Goal: Task Accomplishment & Management: Use online tool/utility

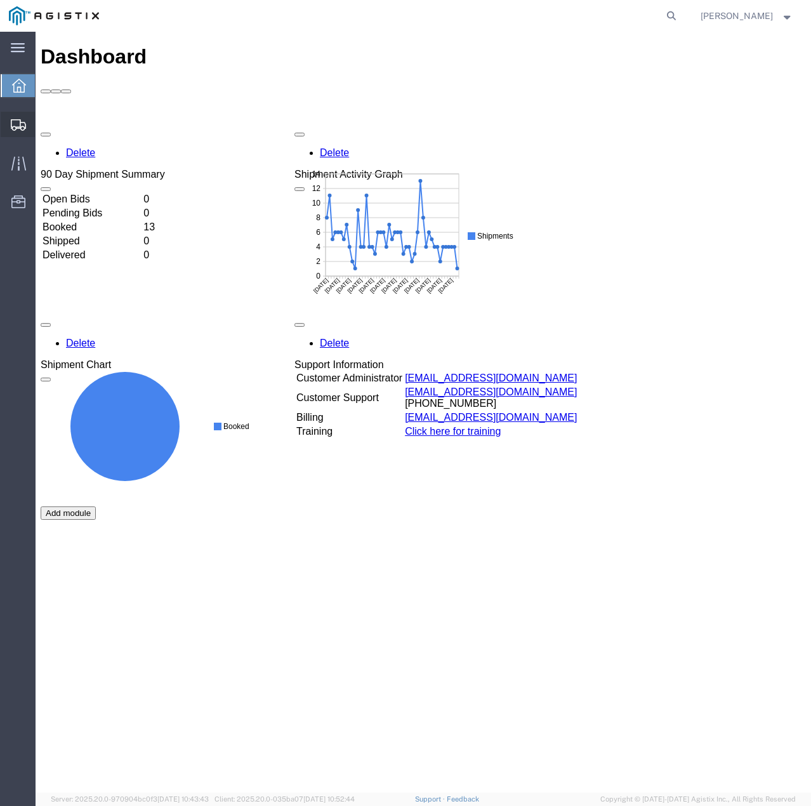
click at [16, 125] on icon at bounding box center [18, 124] width 15 height 11
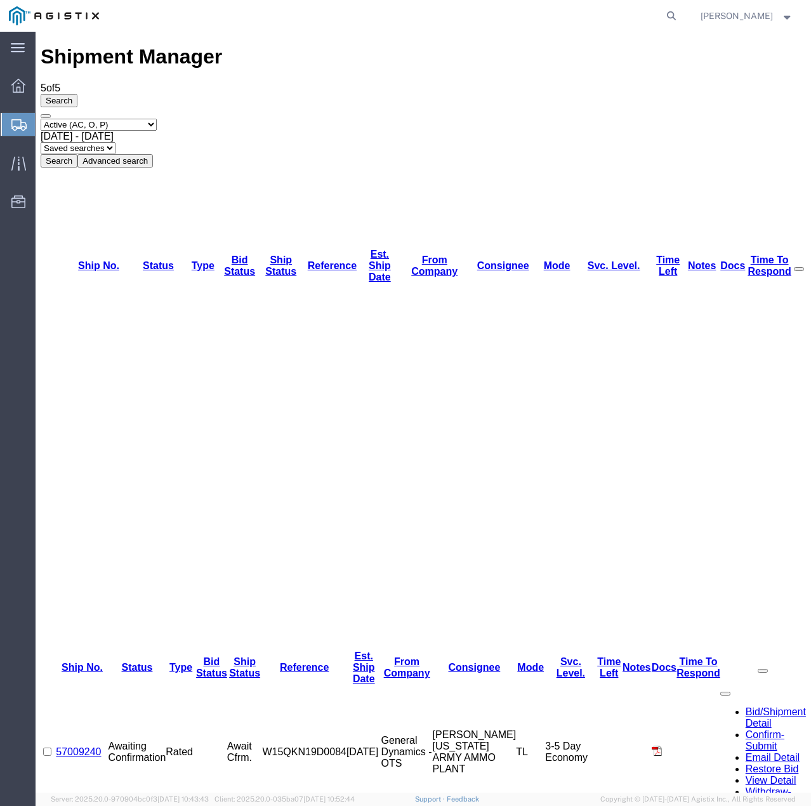
drag, startPoint x: 110, startPoint y: 226, endPoint x: 67, endPoint y: 225, distance: 43.1
copy link "57009208"
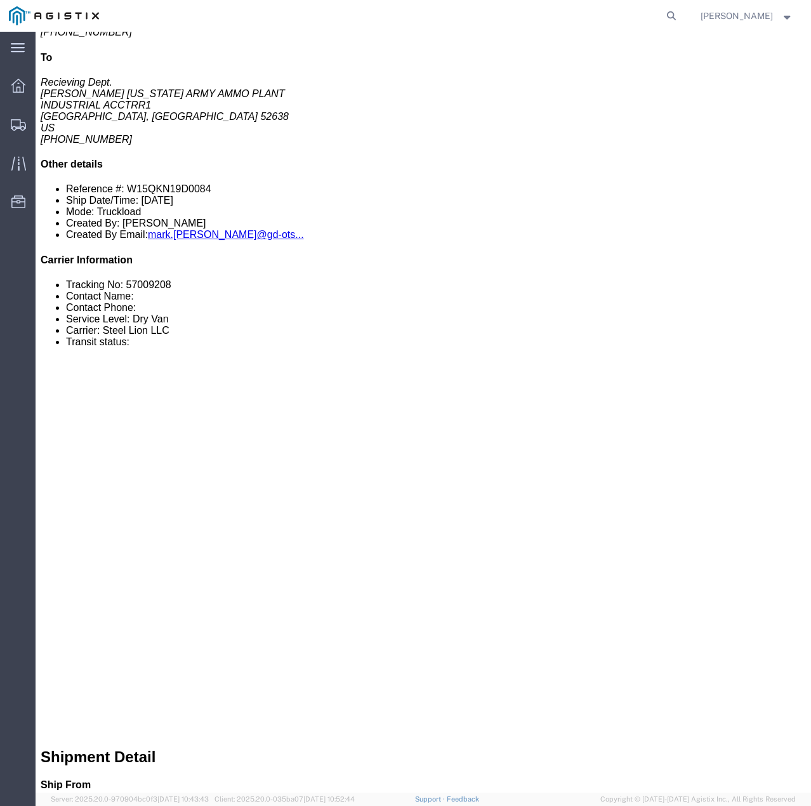
scroll to position [317, 0]
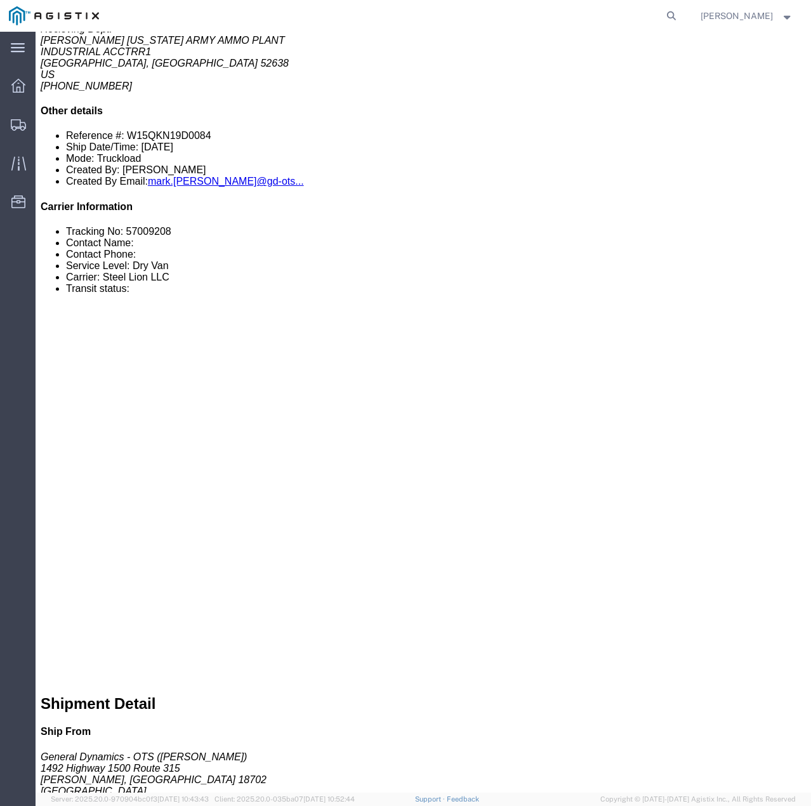
click link "Confirm"
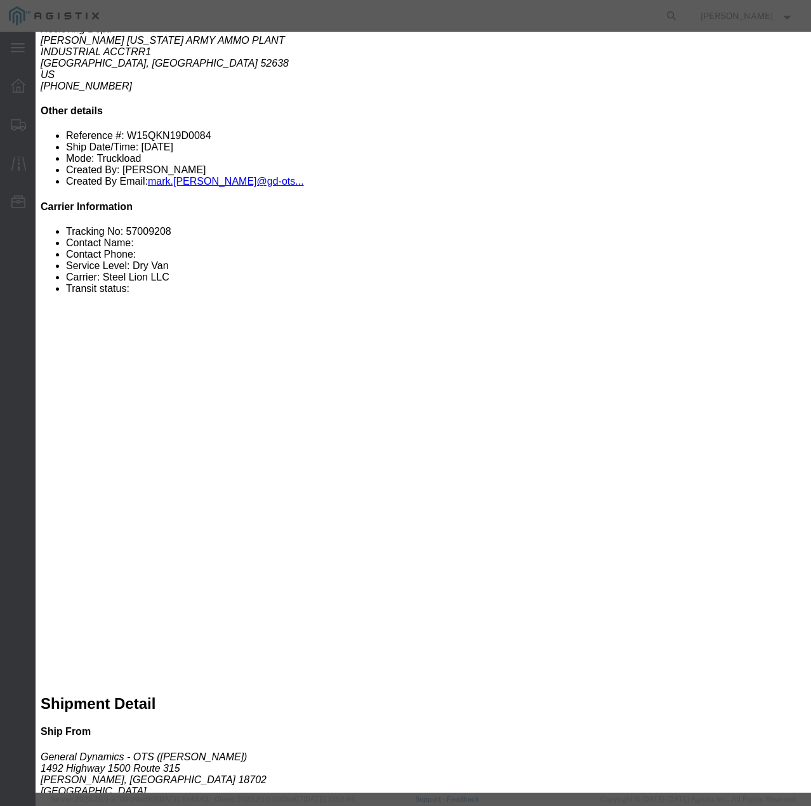
click input "checkbox"
checkbox input "true"
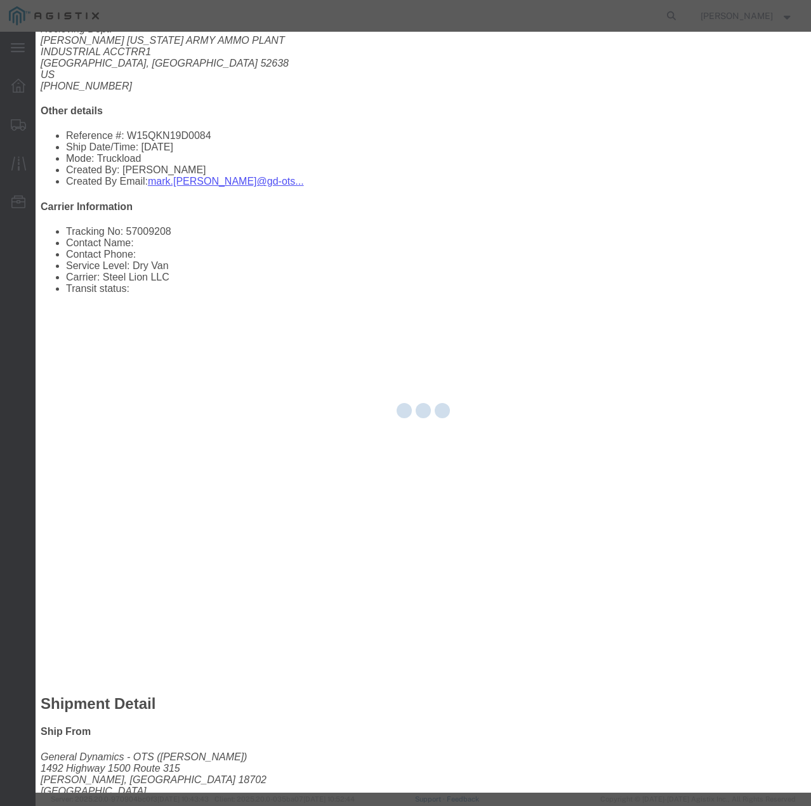
type input "[PERSON_NAME]"
type input "7854927650"
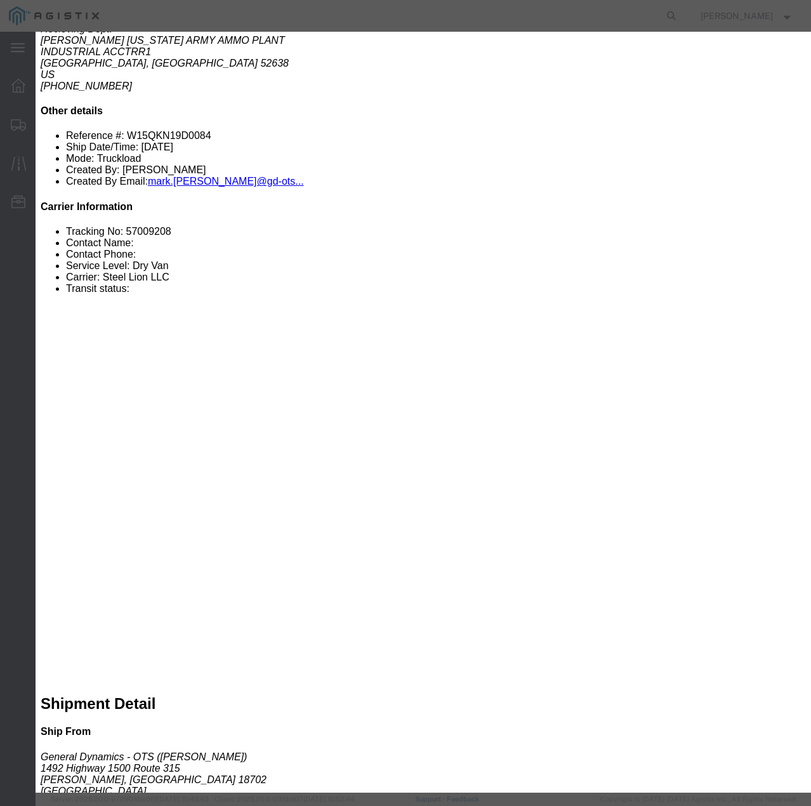
paste input "57009208"
type input "57009208"
click select "Select Account Type Activity ID Airline Appointment Number ASN Batch Request # …"
click input "text"
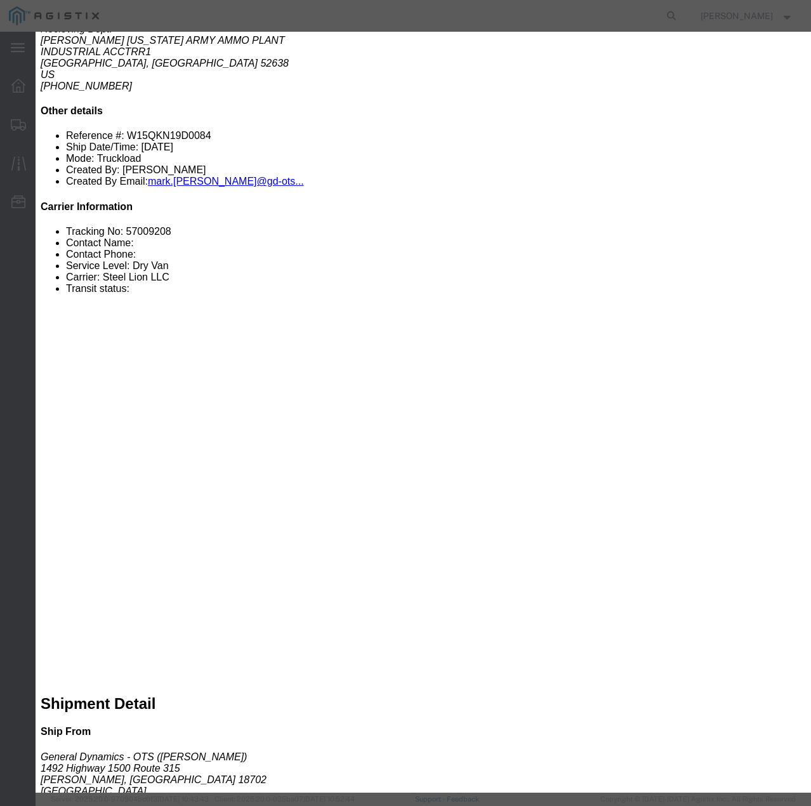
type input "9326055"
drag, startPoint x: 536, startPoint y: 43, endPoint x: 500, endPoint y: -25, distance: 76.4
click html "Shipment 57009208 Await Cfrm. Details Rates Documents Notes Tracking Activity O…"
drag, startPoint x: 573, startPoint y: 86, endPoint x: 528, endPoint y: 82, distance: 45.2
click div "9326055"
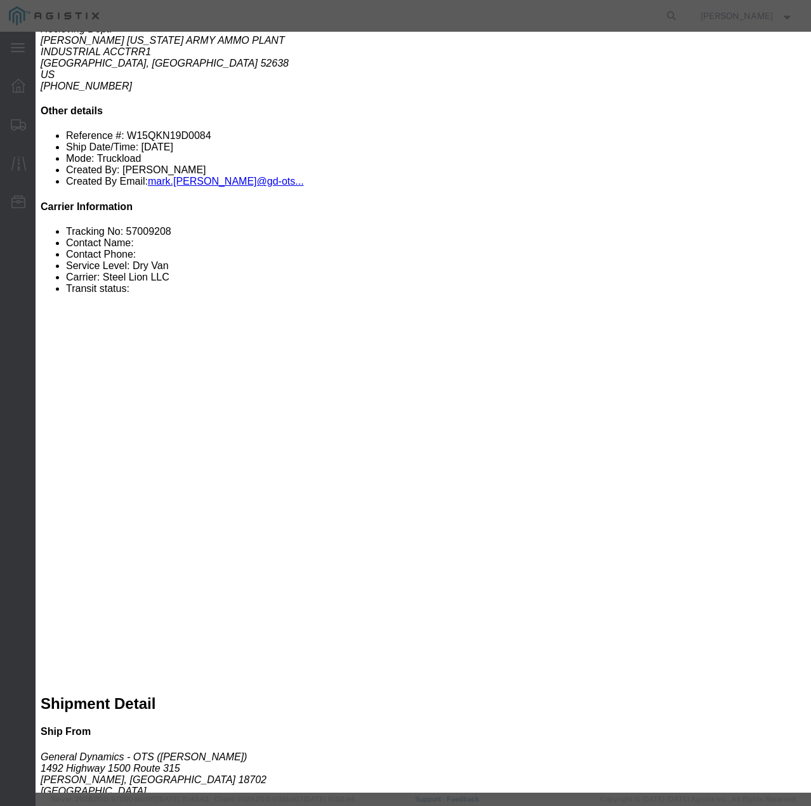
click button "Submit"
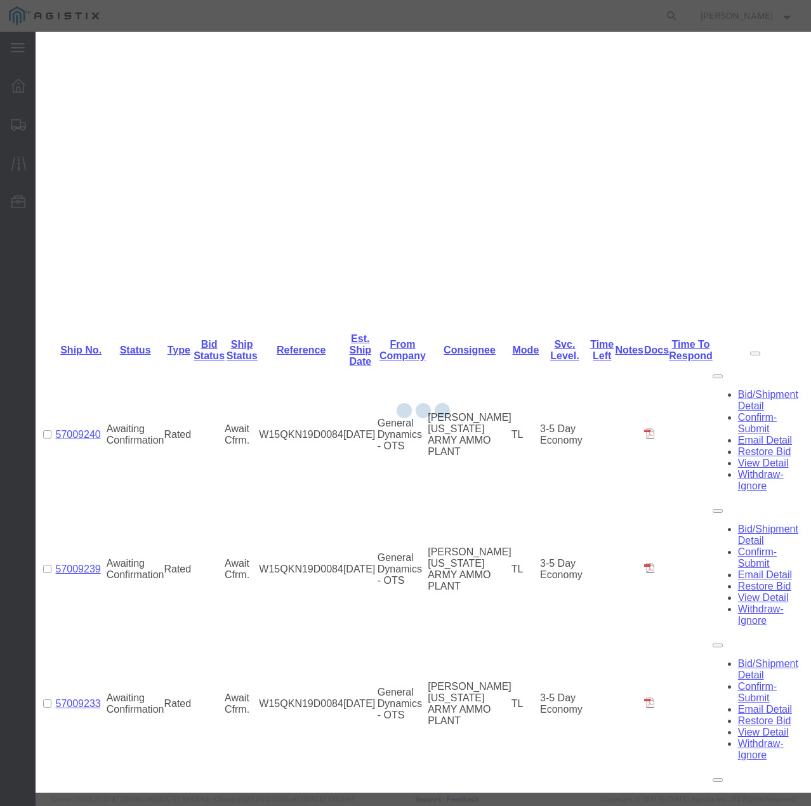
scroll to position [0, 0]
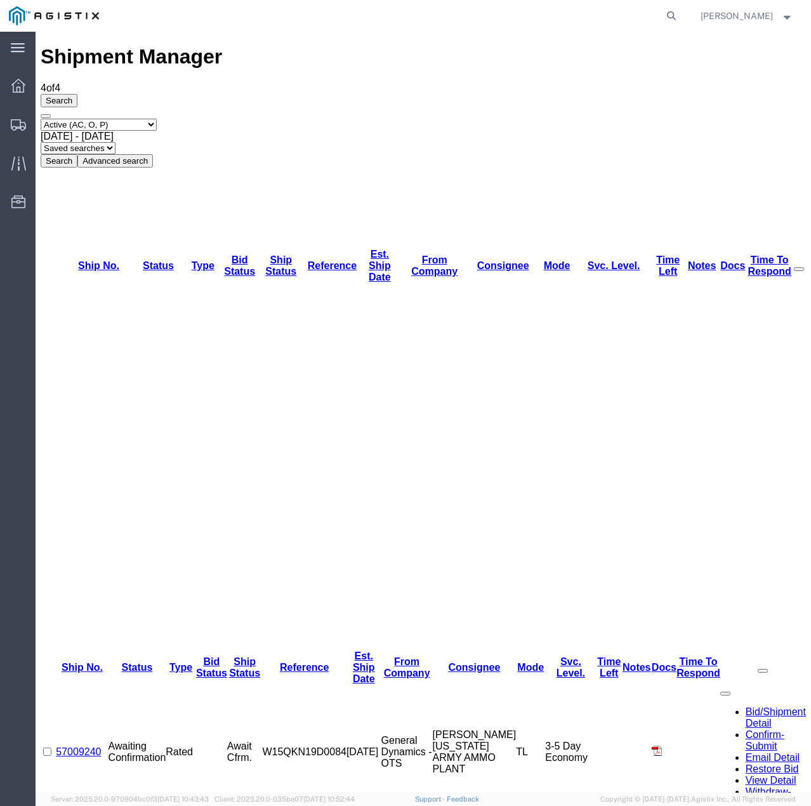
drag, startPoint x: 115, startPoint y: 206, endPoint x: 68, endPoint y: 207, distance: 47.6
copy link "57009228"
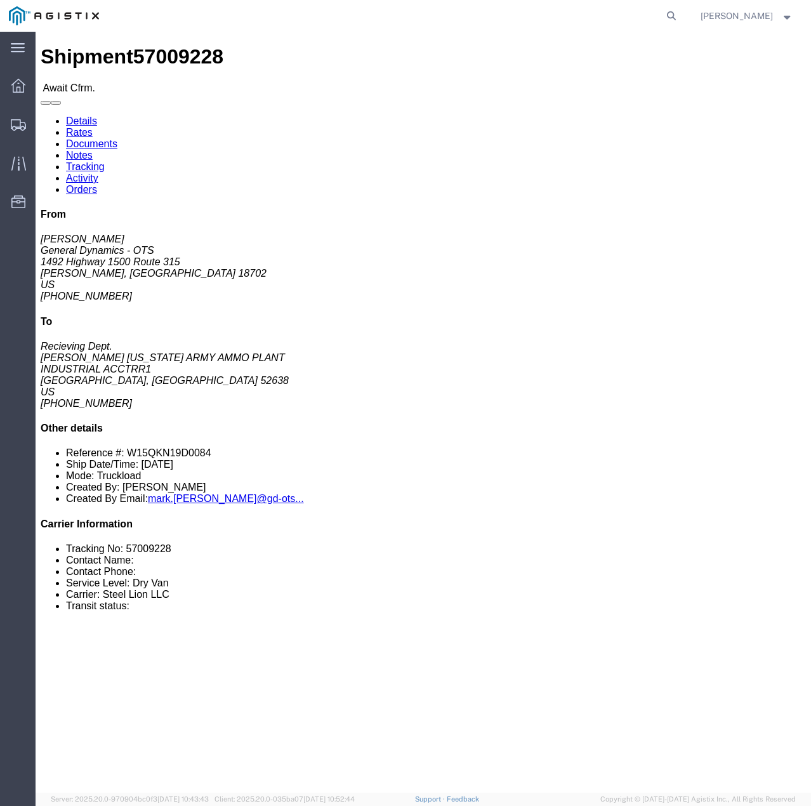
click link "Confirm"
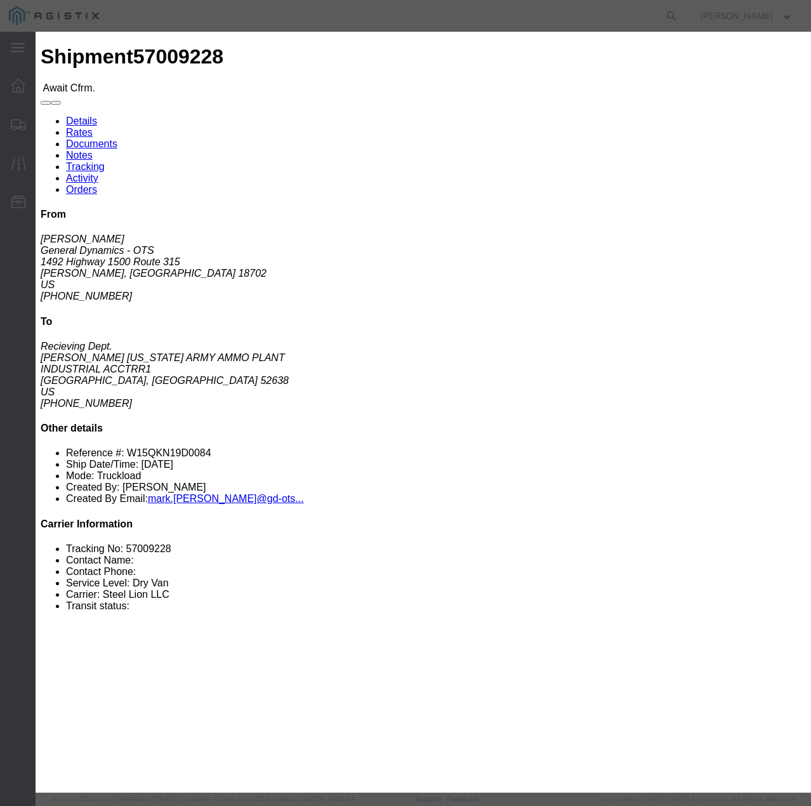
click input "checkbox"
checkbox input "true"
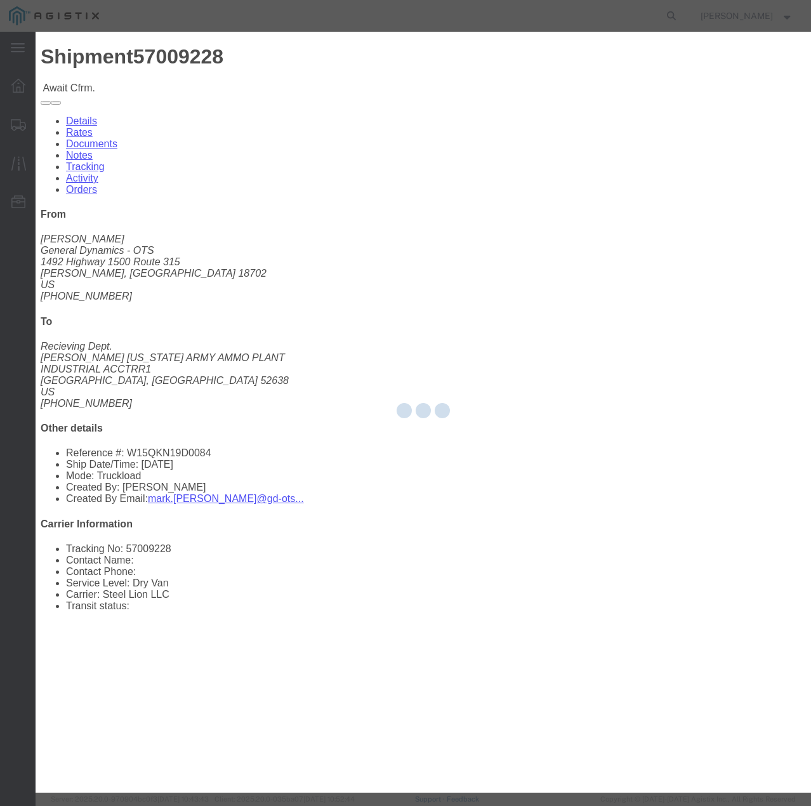
type input "[PERSON_NAME]"
type input "7854927650"
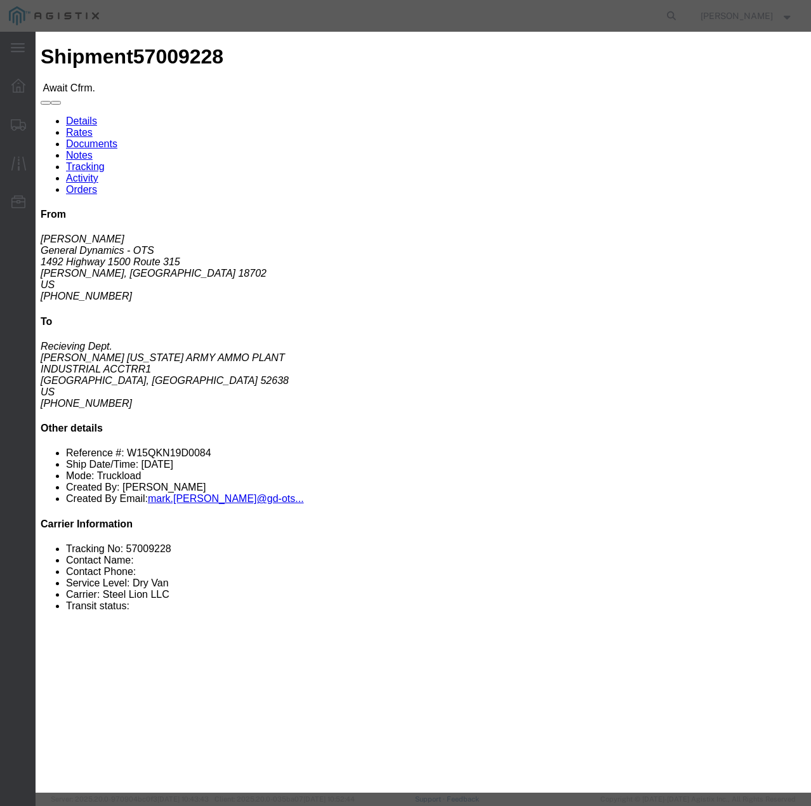
click input "text"
paste input "57009228"
type input "57009228"
click button "Submit"
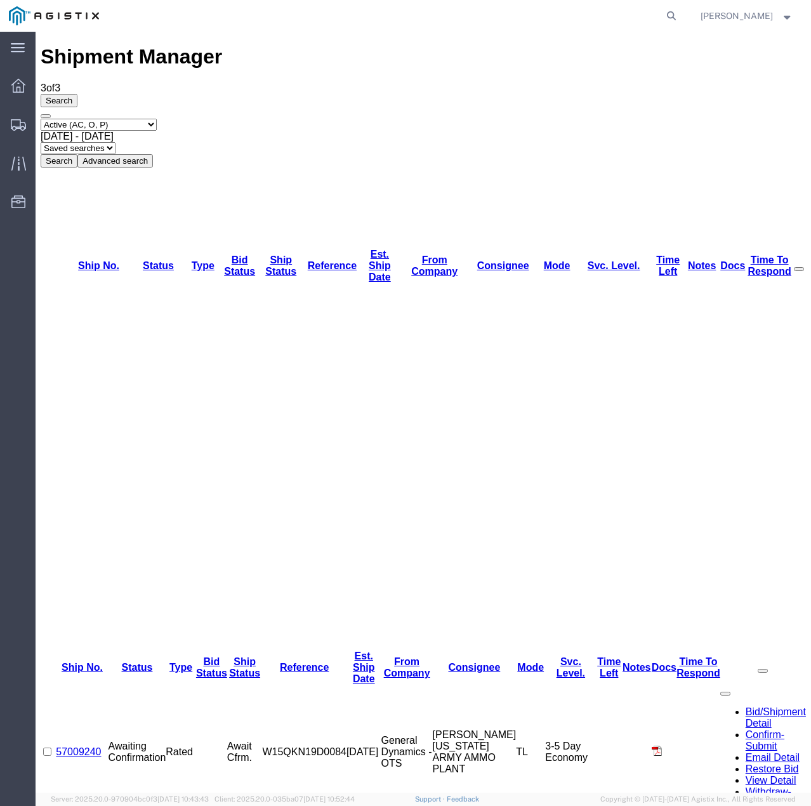
drag, startPoint x: 121, startPoint y: 187, endPoint x: 65, endPoint y: 186, distance: 55.2
copy link "57009233"
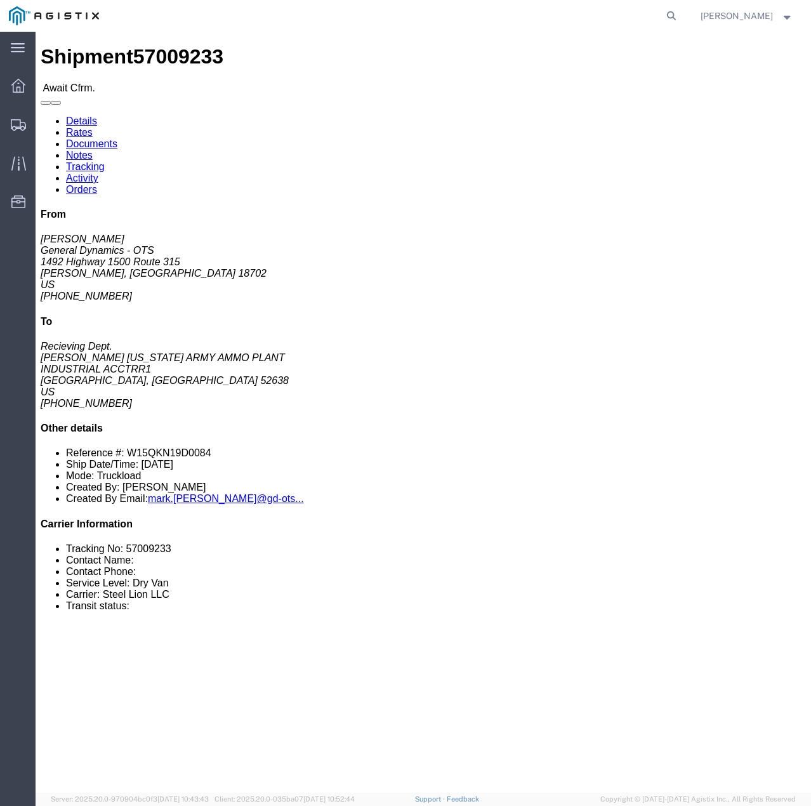
click link "Confirm"
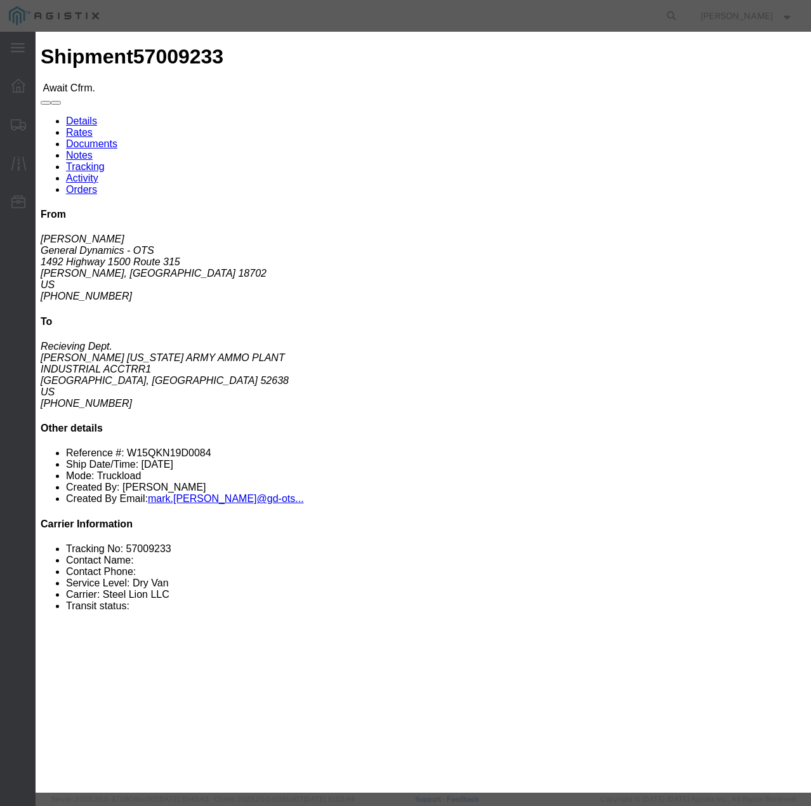
click input "checkbox"
checkbox input "true"
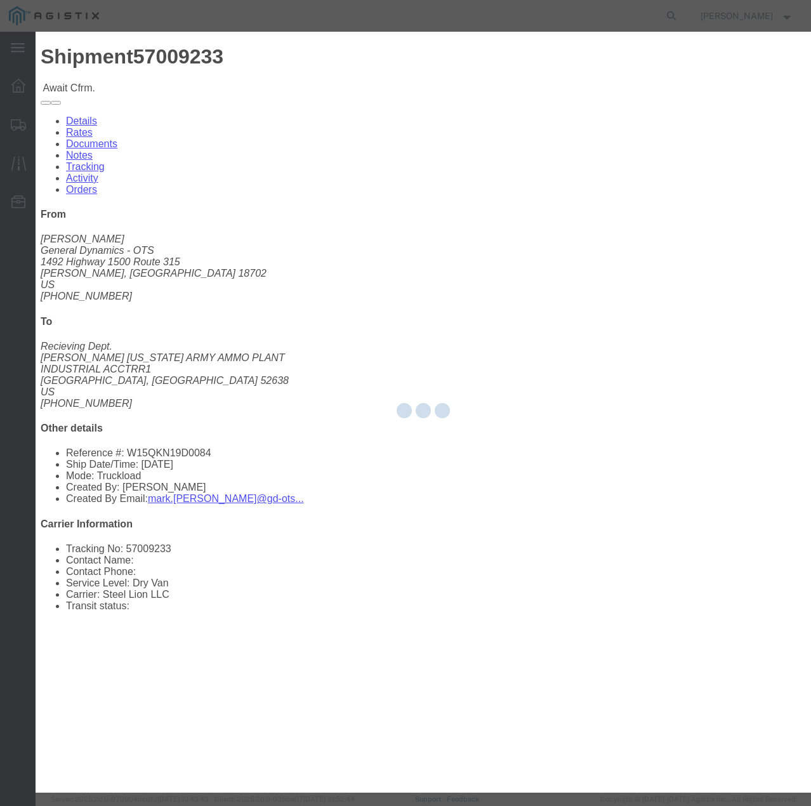
type input "[PERSON_NAME]"
type input "7854927650"
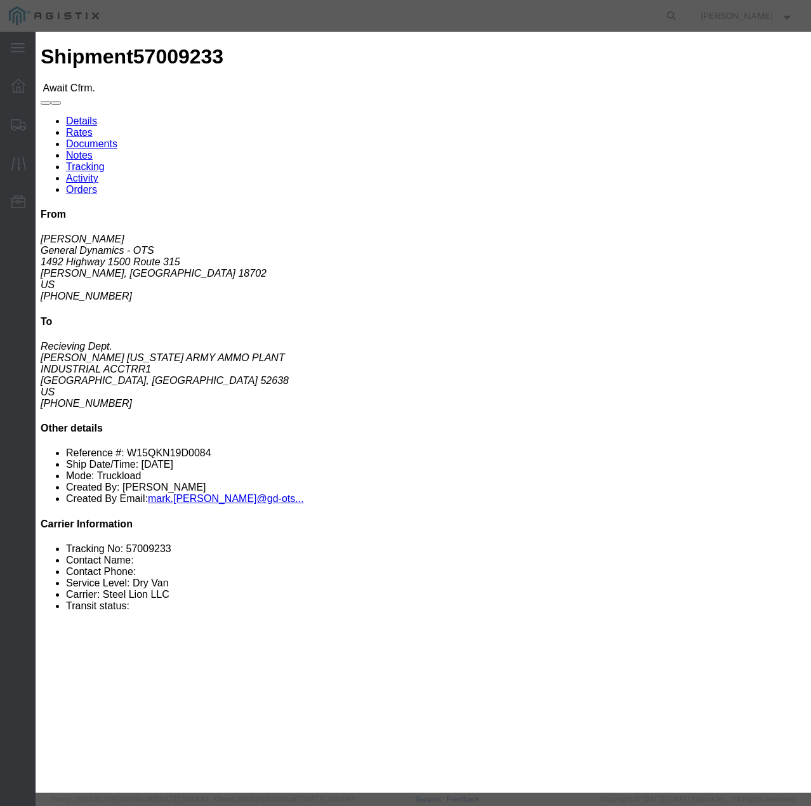
click input "text"
paste input "57009233"
type input "57009233"
click button "Submit"
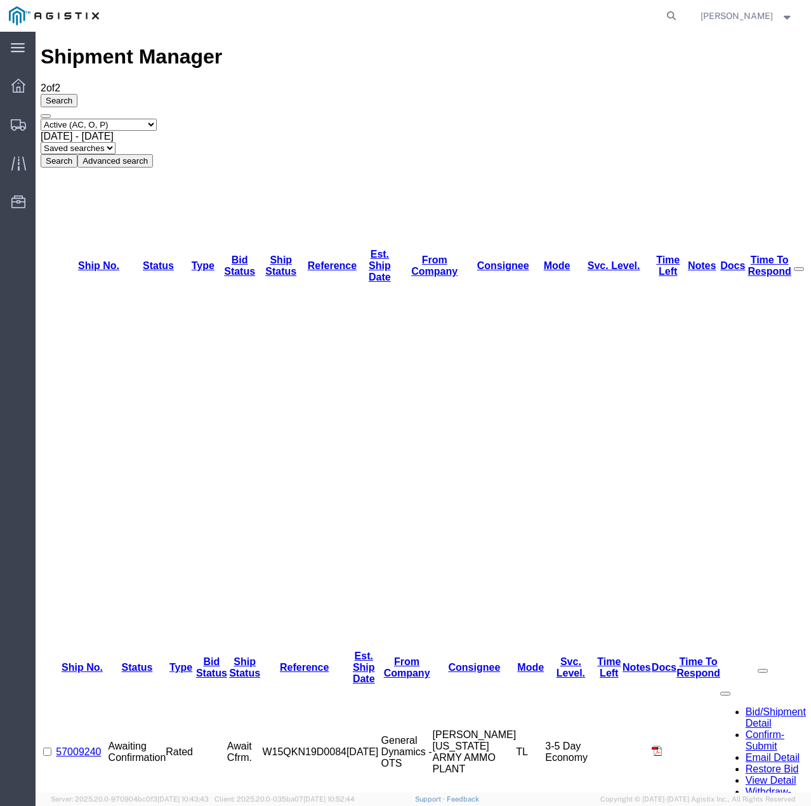
drag, startPoint x: 117, startPoint y: 168, endPoint x: 67, endPoint y: 166, distance: 49.6
copy link "57009239"
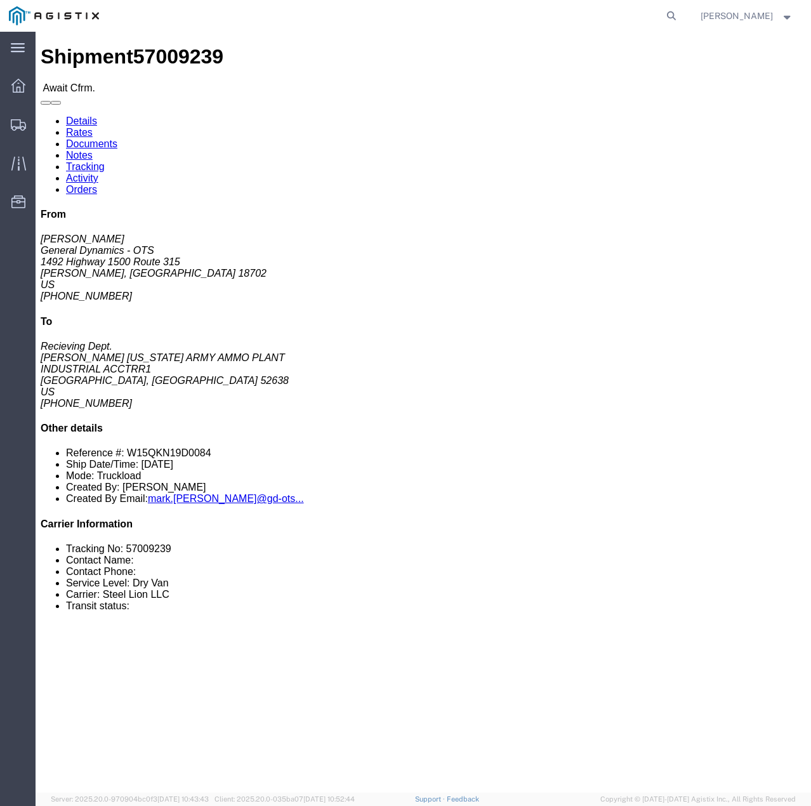
click link "Confirm"
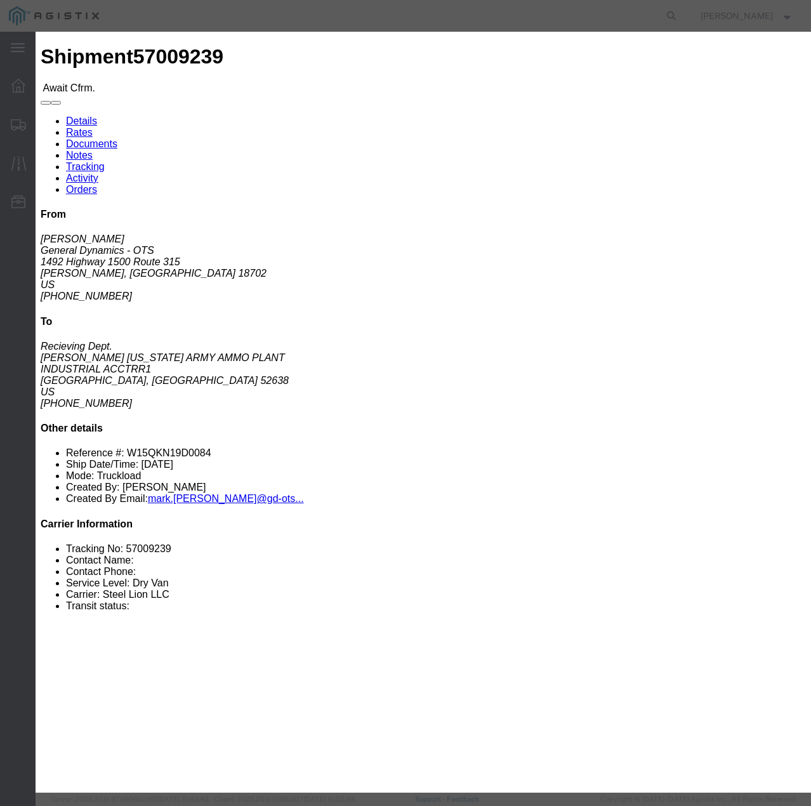
click input "checkbox"
checkbox input "true"
type input "[PERSON_NAME]"
type input "7854927650"
click input "text"
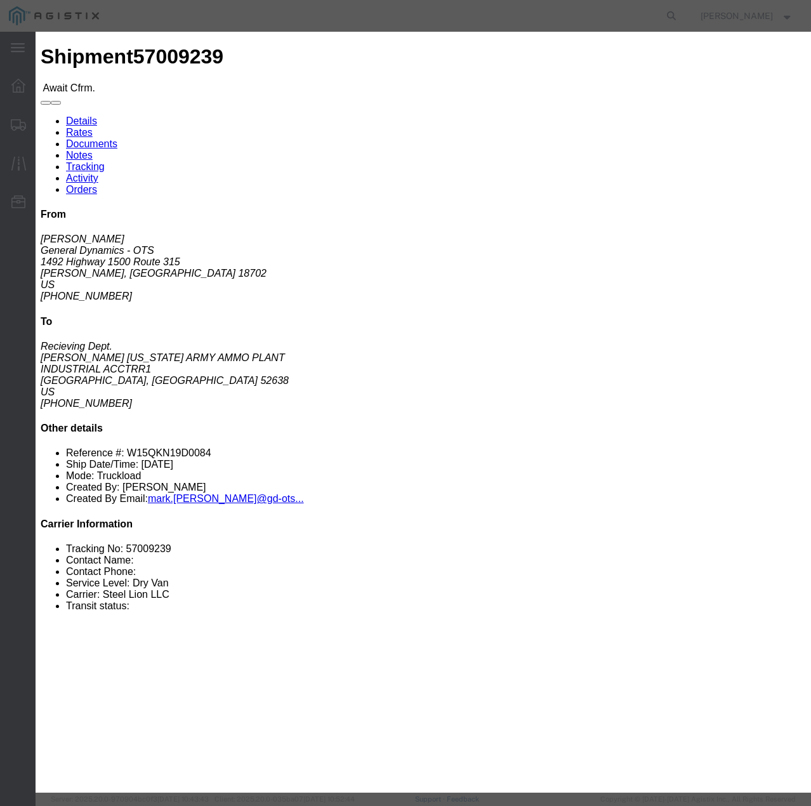
paste input "57009239"
type input "57009239"
click button "Submit"
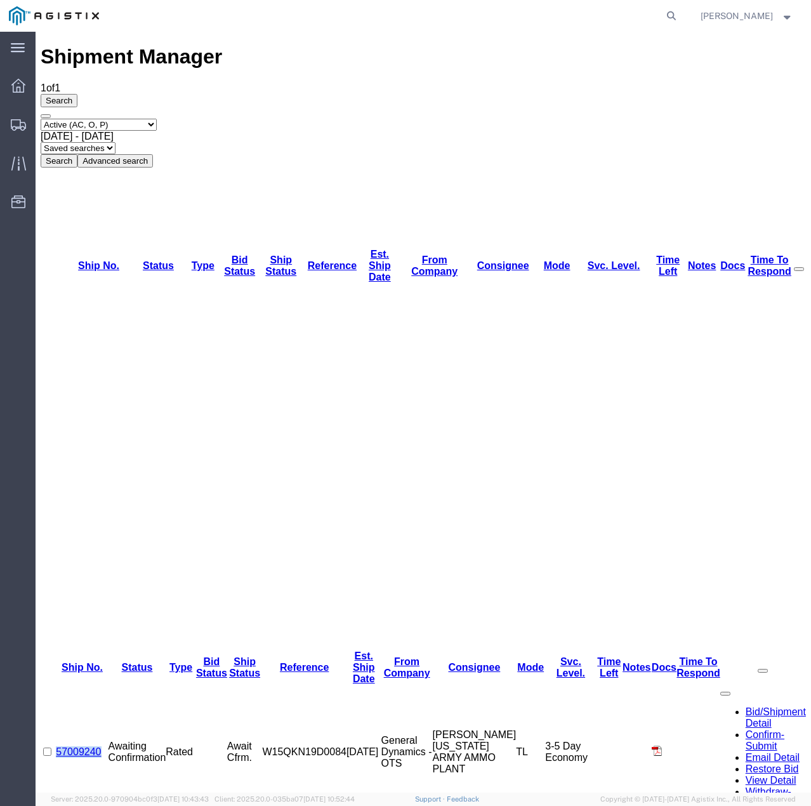
drag, startPoint x: 112, startPoint y: 144, endPoint x: 51, endPoint y: 142, distance: 60.9
click at [51, 685] on tr "57009240 Awaiting Confirmation Rated Await Cfrm. W15QKN19D0084 [DATE] General D…" at bounding box center [423, 752] width 765 height 135
copy tr "57009240"
click at [93, 746] on link "57009240" at bounding box center [78, 751] width 45 height 11
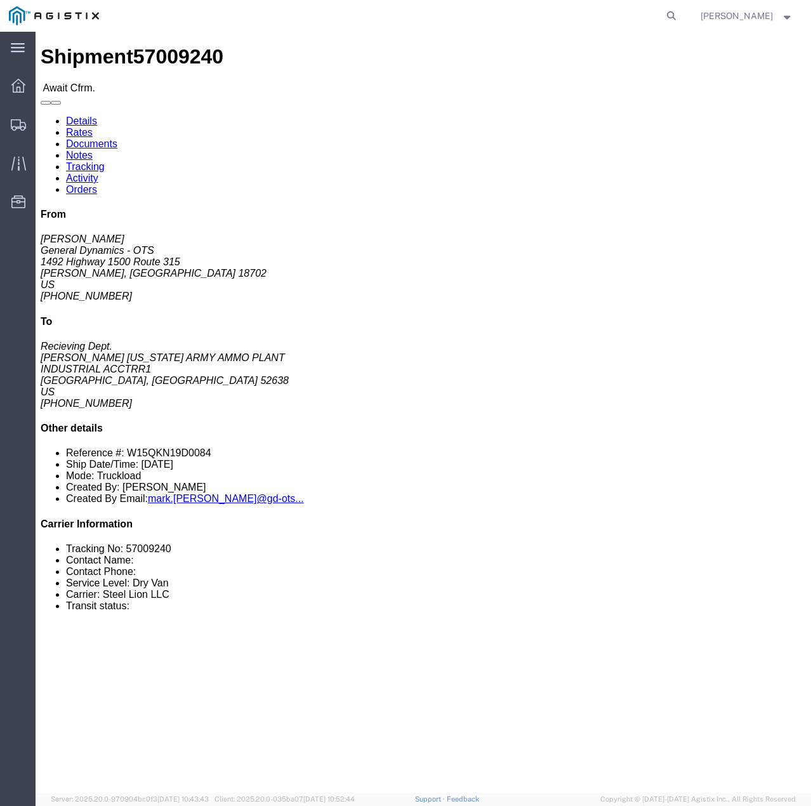
click link "Confirm"
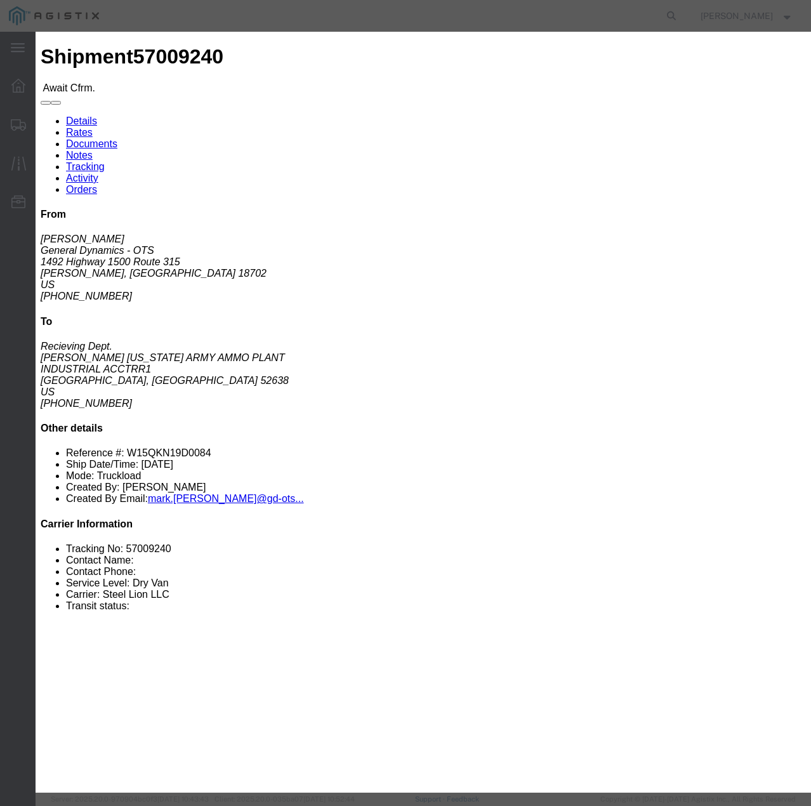
click input "checkbox"
checkbox input "true"
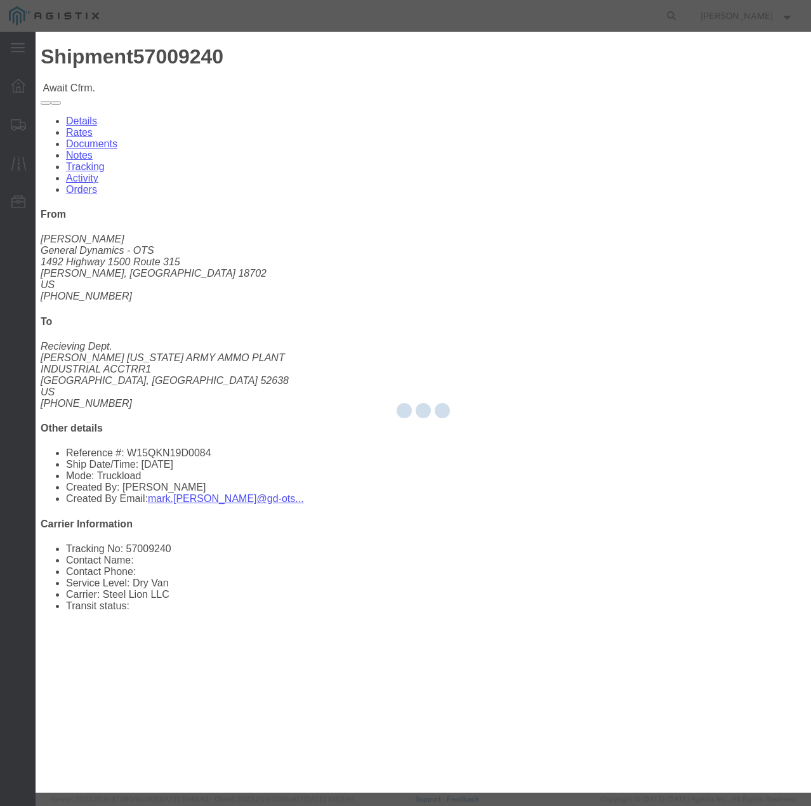
type input "[PERSON_NAME]"
type input "7854927650"
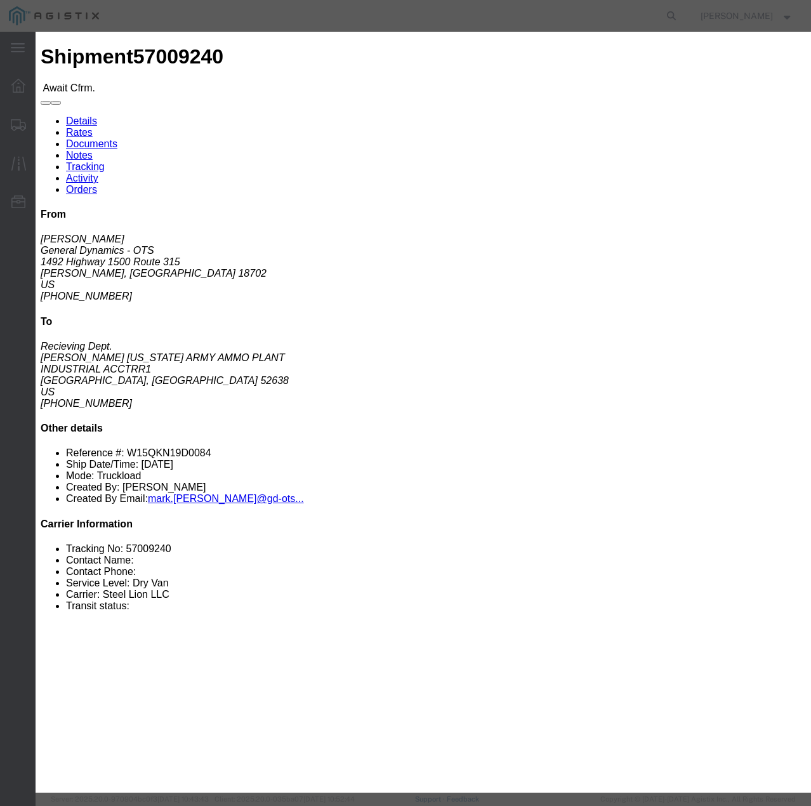
click input "text"
paste input "57009240"
drag, startPoint x: 401, startPoint y: 35, endPoint x: 416, endPoint y: 68, distance: 36.3
click h3 "Confirm"
click input "57009240"
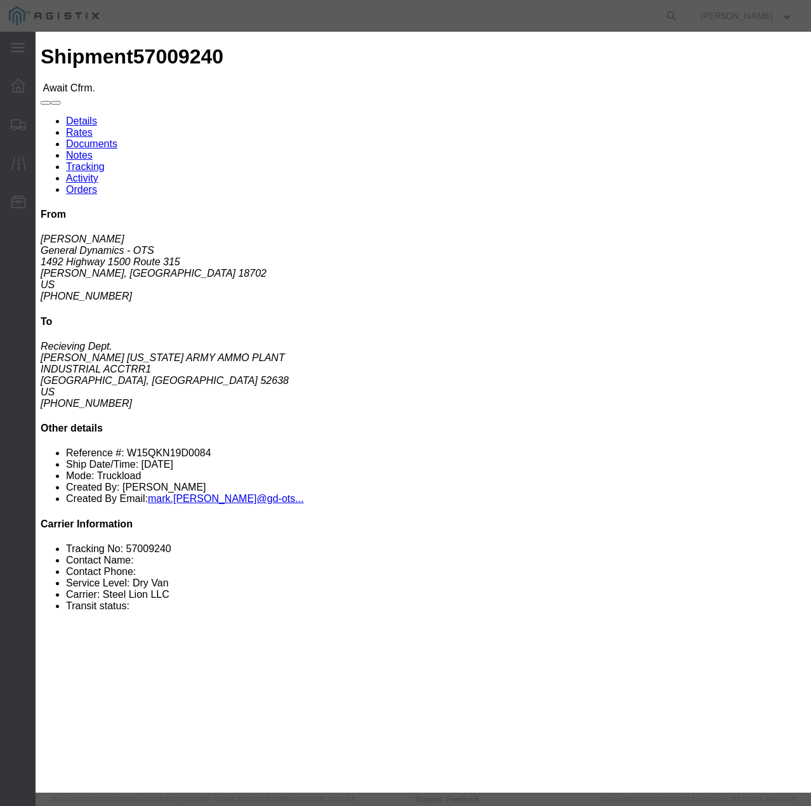
type input "57009240"
click button "Submit"
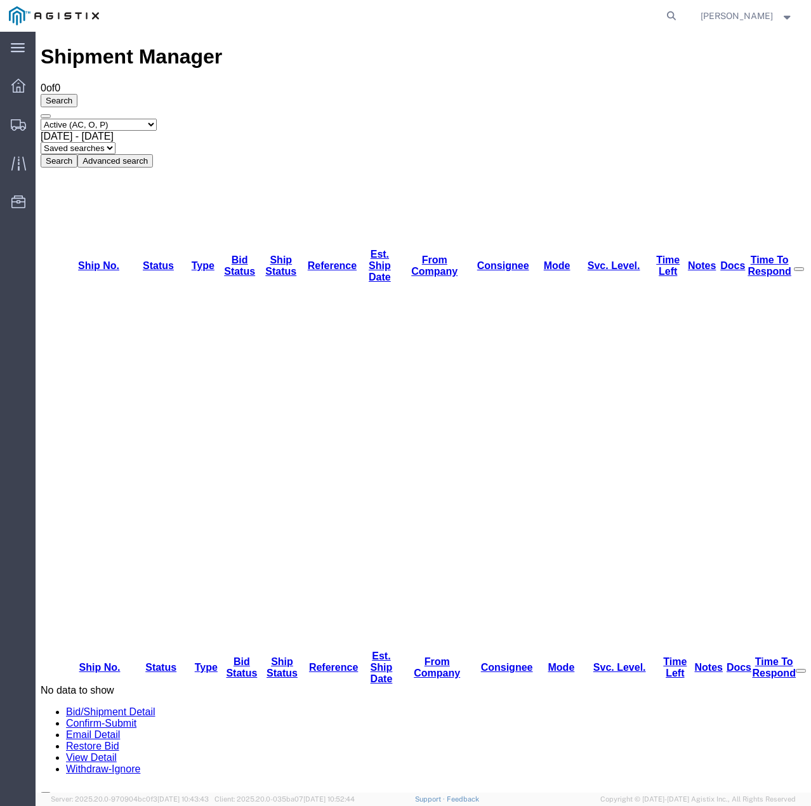
click at [157, 119] on select "Select status Active (AC, O, P) All Approved Awaiting Confirmation (AC) Booked …" at bounding box center [99, 125] width 116 height 12
select select "ALL"
click at [41, 119] on select "Select status Active (AC, O, P) All Approved Awaiting Confirmation (AC) Booked …" at bounding box center [99, 125] width 116 height 12
click at [77, 154] on button "Search" at bounding box center [59, 160] width 37 height 13
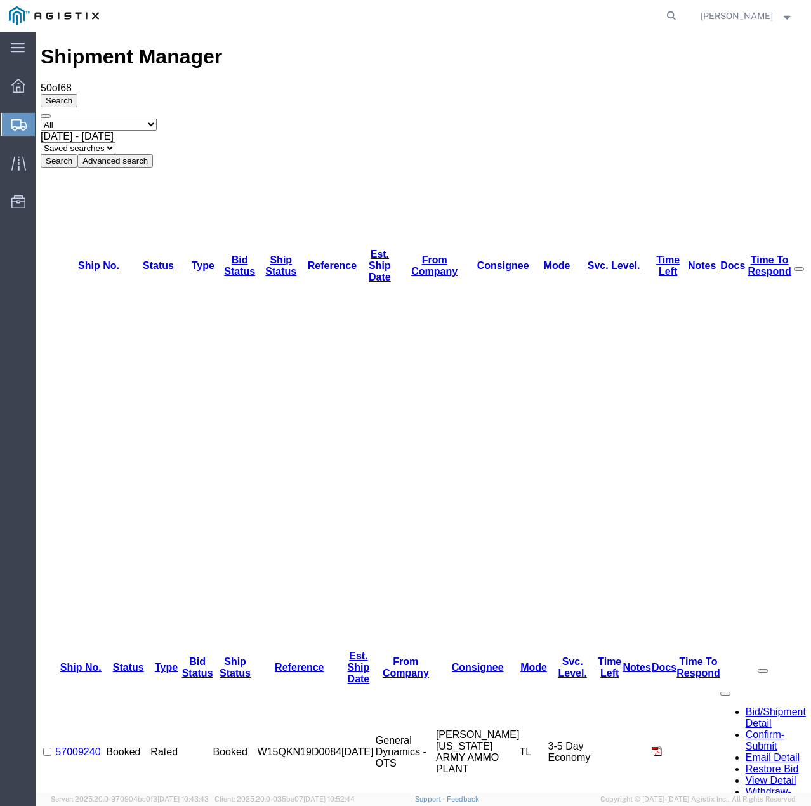
checkbox input "true"
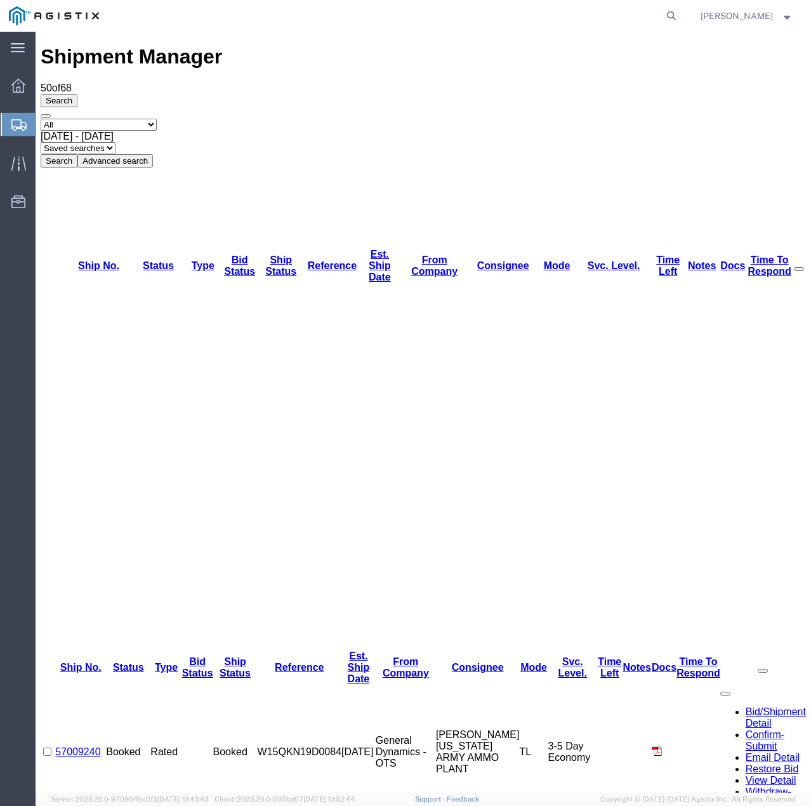
checkbox input "false"
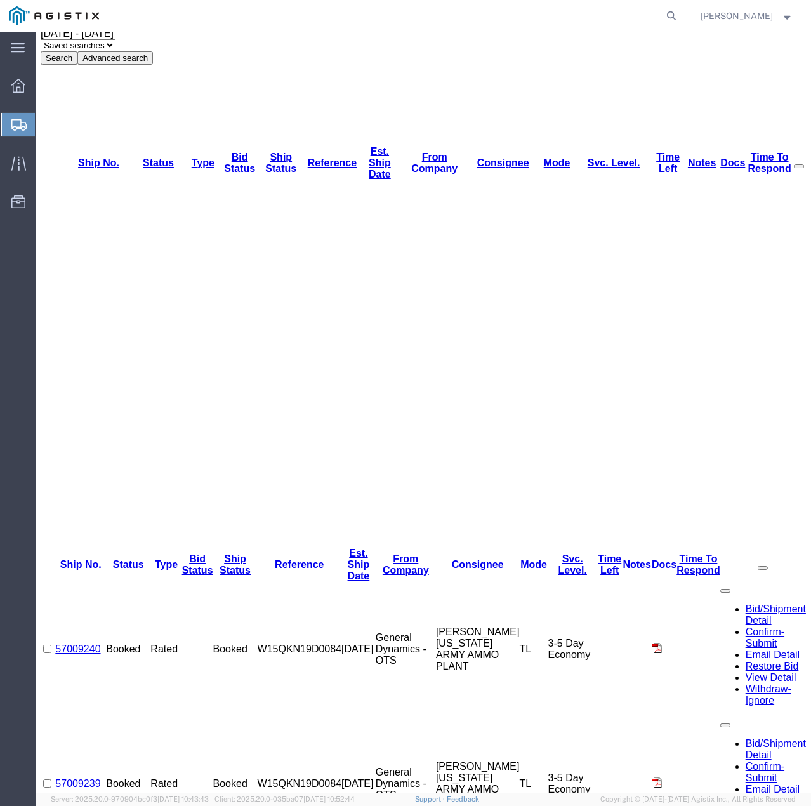
scroll to position [127, 0]
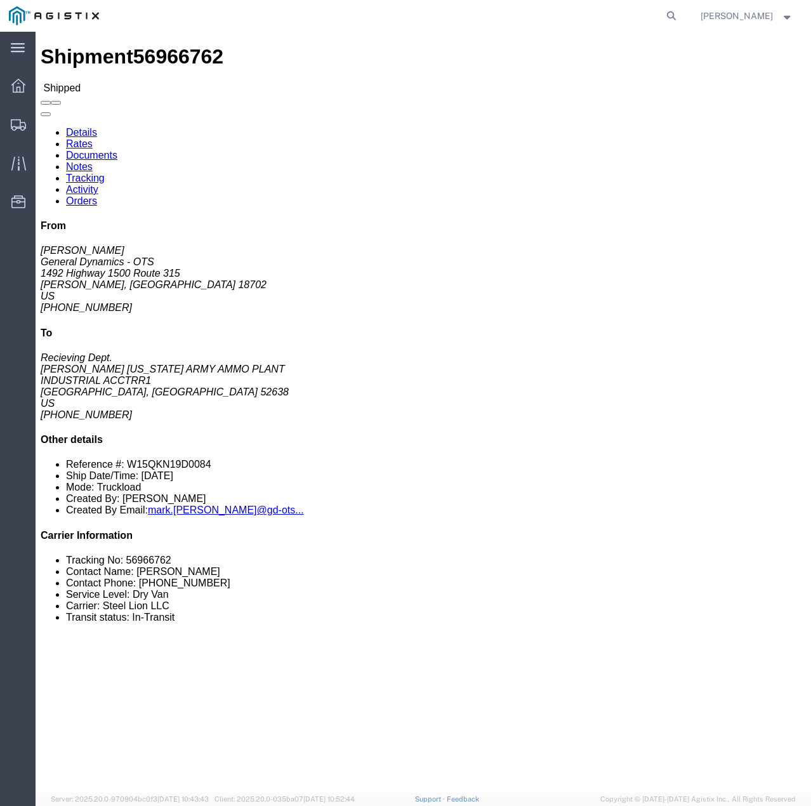
click link "Tracking"
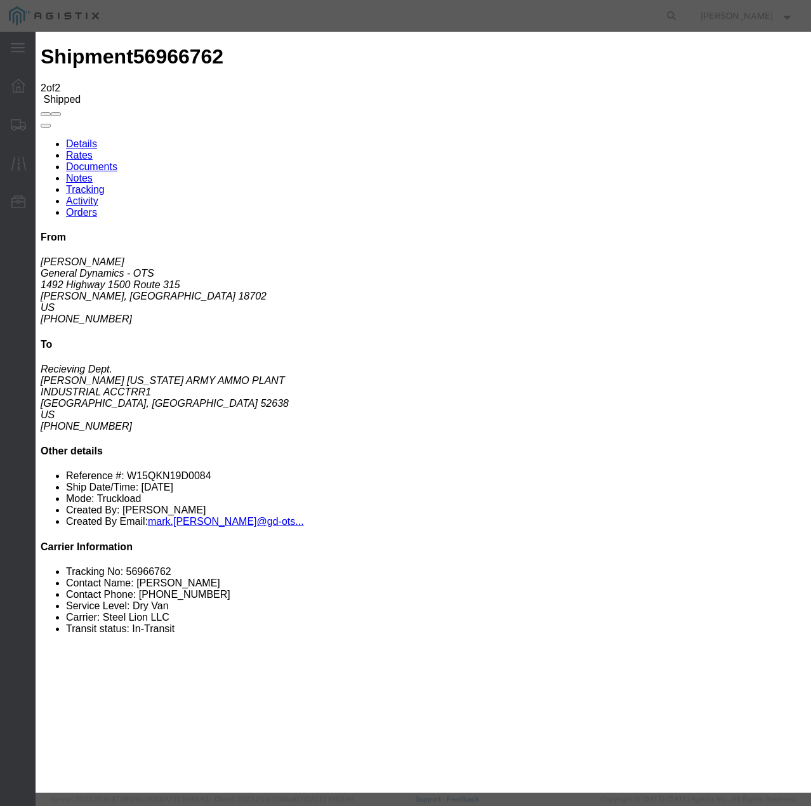
type input "[DATE]"
type input "12:00 PM"
select select "DELIVRED"
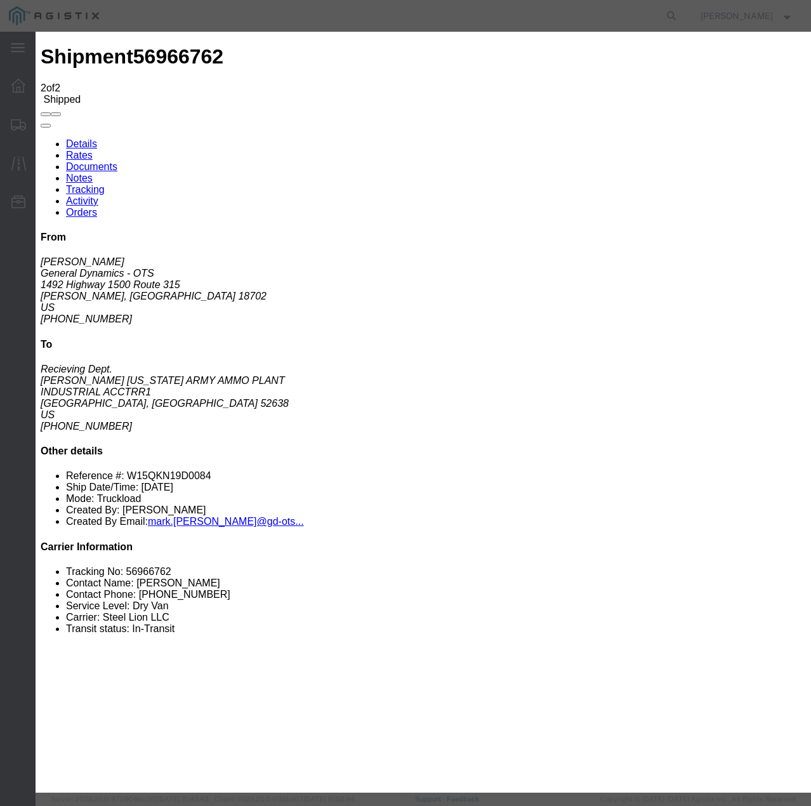
select select "22873"
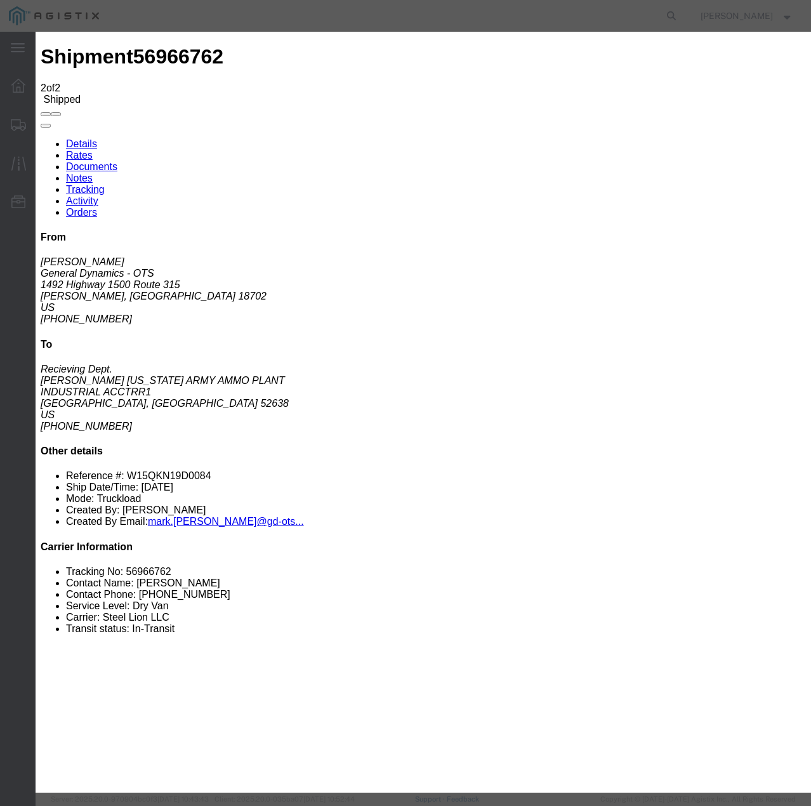
select select "TL"
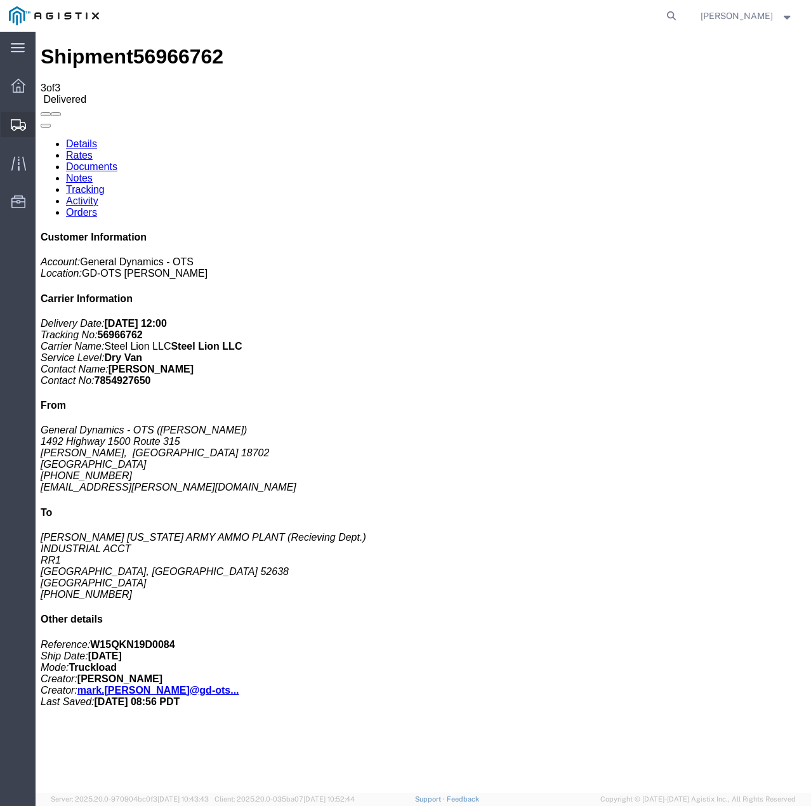
click at [23, 127] on icon at bounding box center [18, 124] width 15 height 11
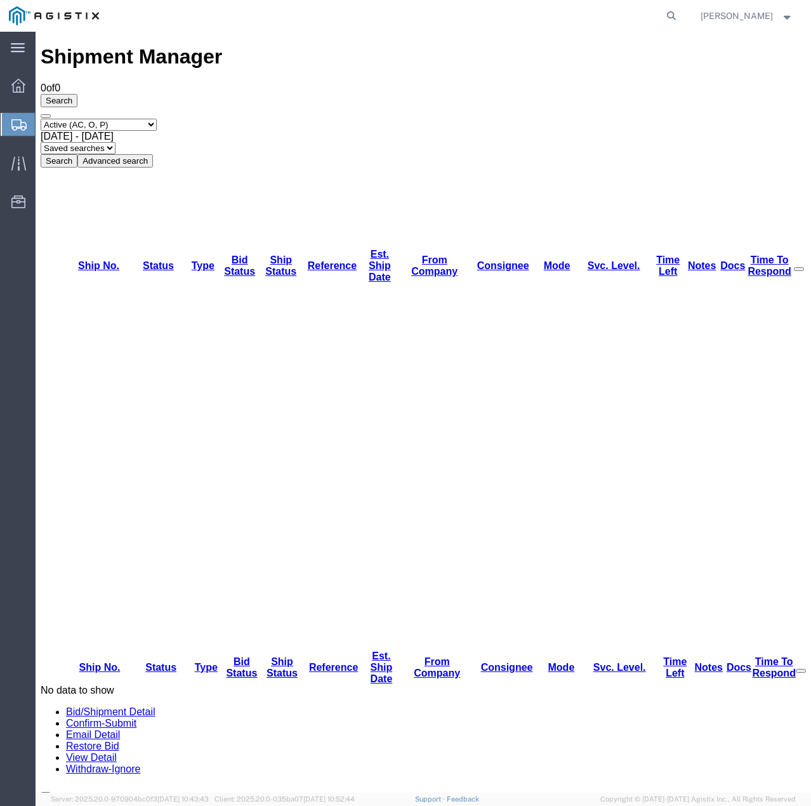
click at [156, 119] on select "Select status Active (AC, O, P) All Approved Awaiting Confirmation (AC) Booked …" at bounding box center [99, 125] width 116 height 12
select select "ALL"
click at [41, 119] on select "Select status Active (AC, O, P) All Approved Awaiting Confirmation (AC) Booked …" at bounding box center [99, 125] width 116 height 12
click at [77, 154] on button "Search" at bounding box center [59, 160] width 37 height 13
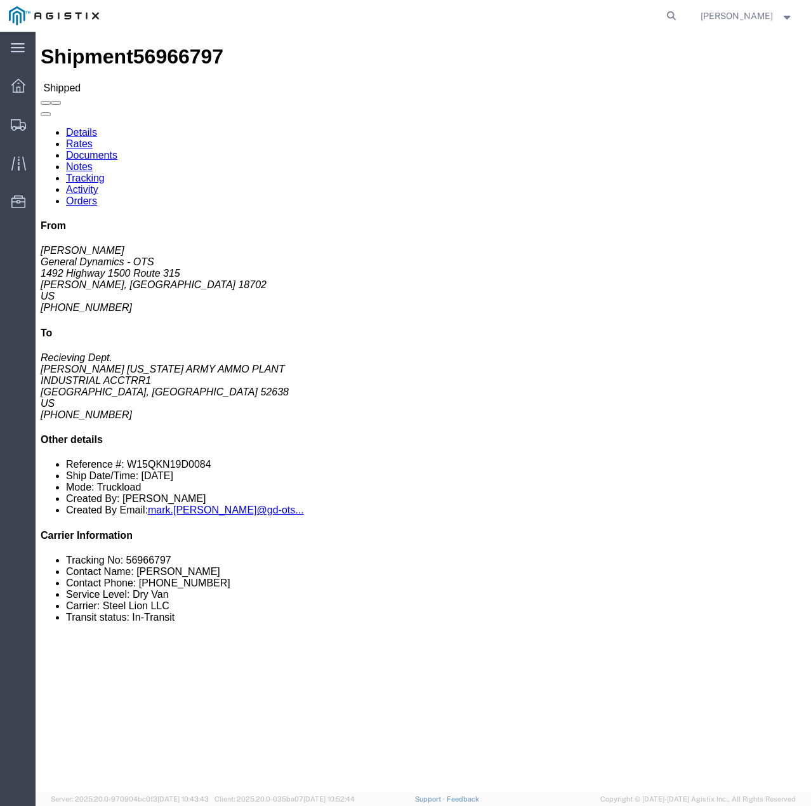
click link "Tracking"
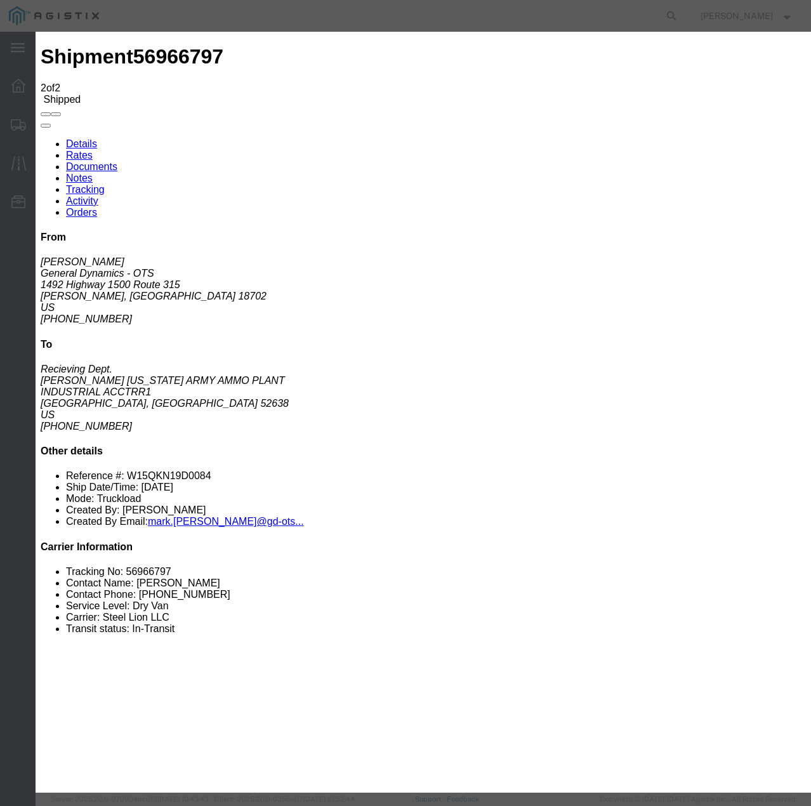
type input "[DATE]"
type input "12:00 PM"
select select "DELIVRED"
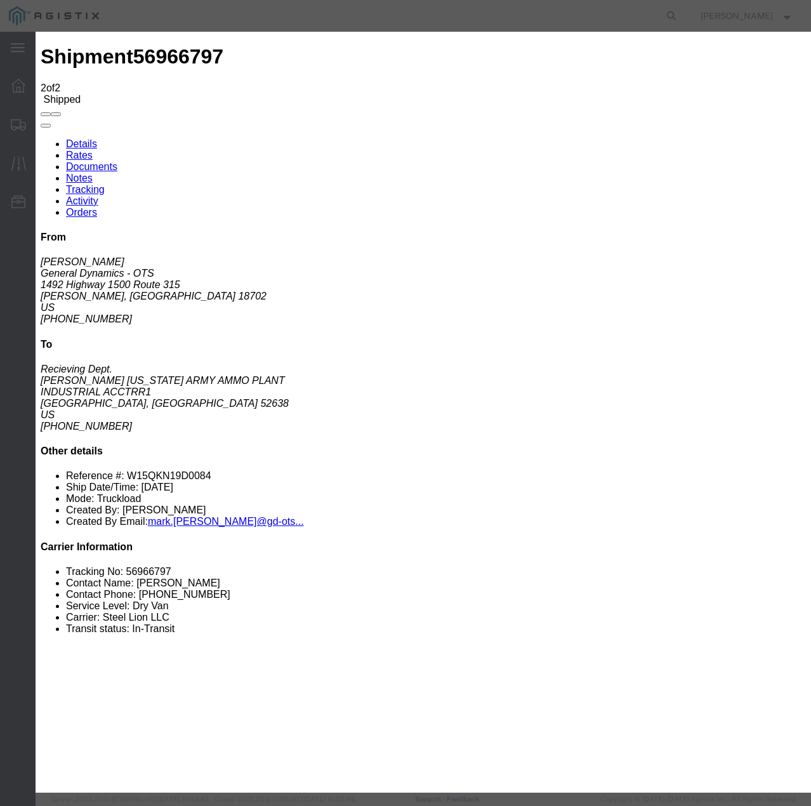
select select "22873"
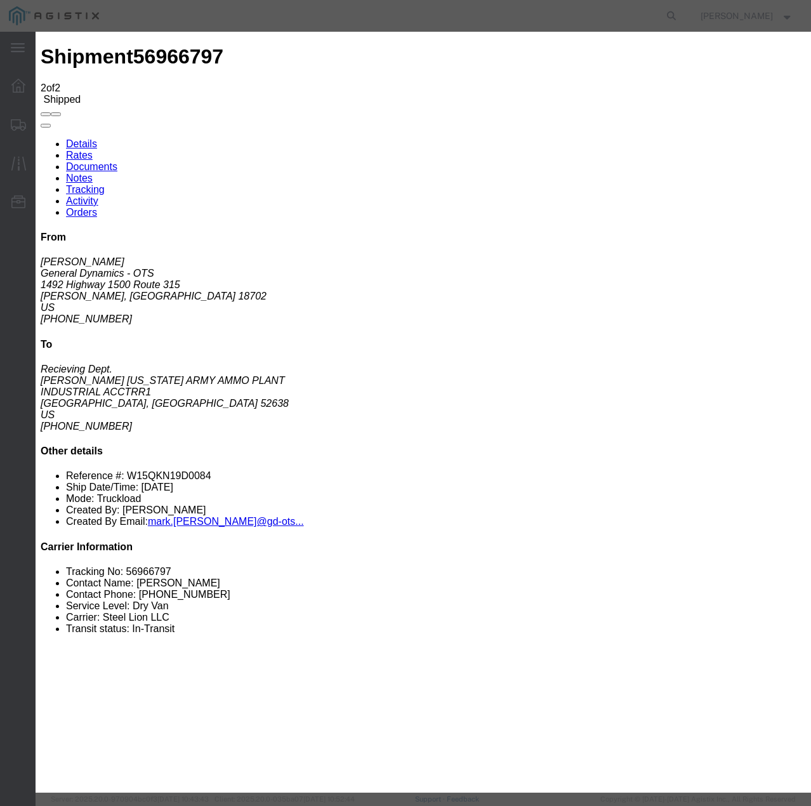
select select "TL"
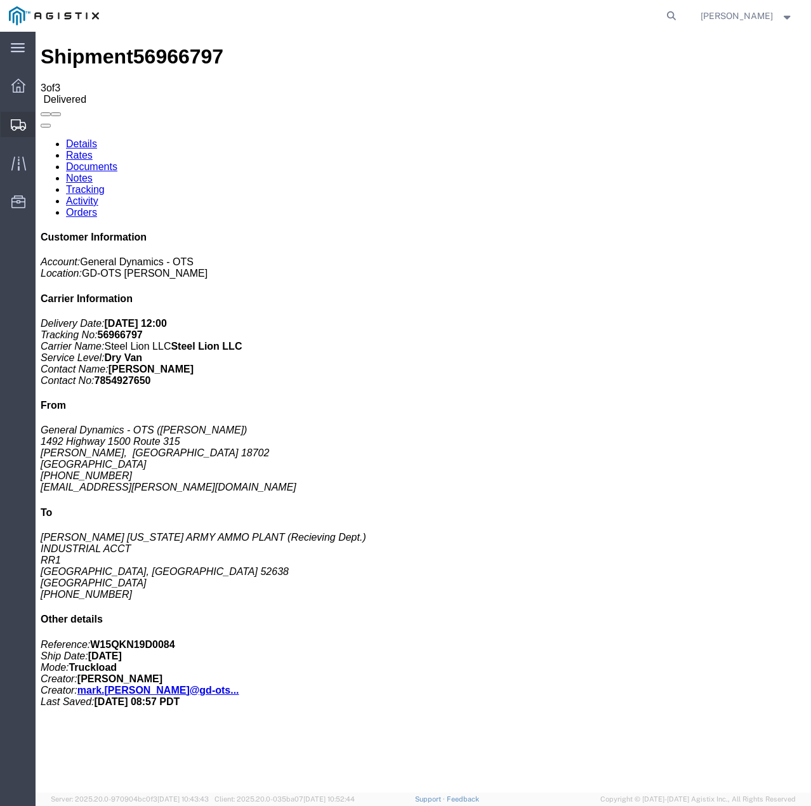
click at [27, 125] on div at bounding box center [19, 124] width 36 height 25
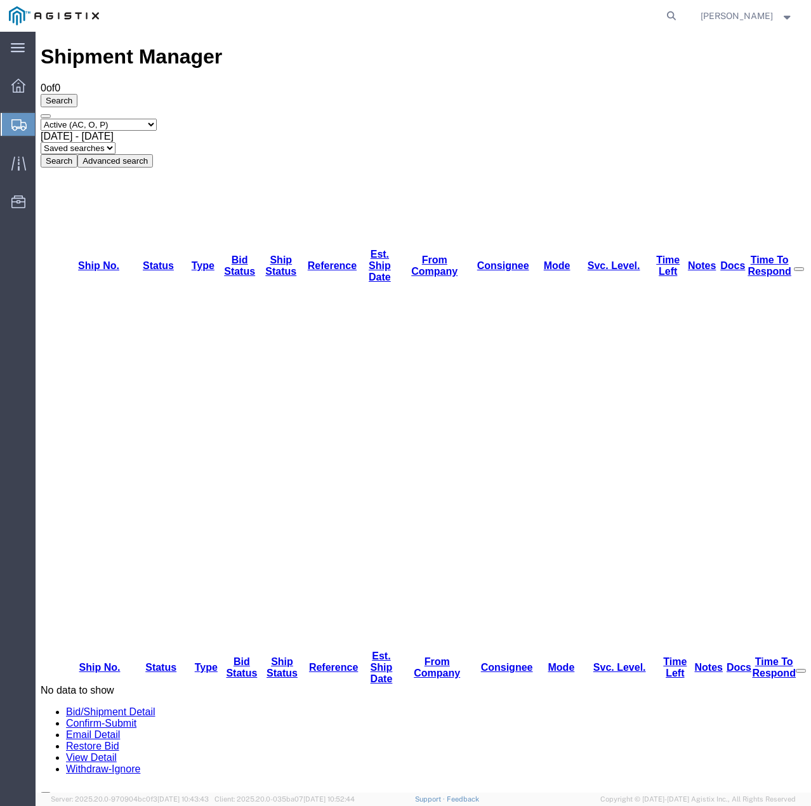
click at [157, 119] on select "Select status Active (AC, O, P) All Approved Awaiting Confirmation (AC) Booked …" at bounding box center [99, 125] width 116 height 12
select select "ALL"
click at [41, 119] on select "Select status Active (AC, O, P) All Approved Awaiting Confirmation (AC) Booked …" at bounding box center [99, 125] width 116 height 12
click at [77, 154] on button "Search" at bounding box center [59, 160] width 37 height 13
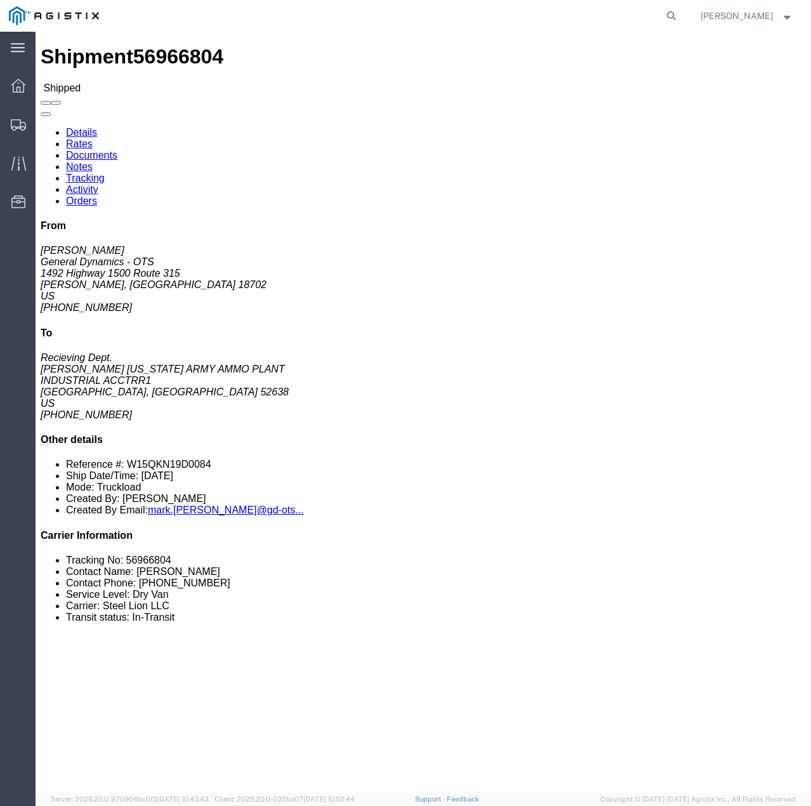
click link "Tracking"
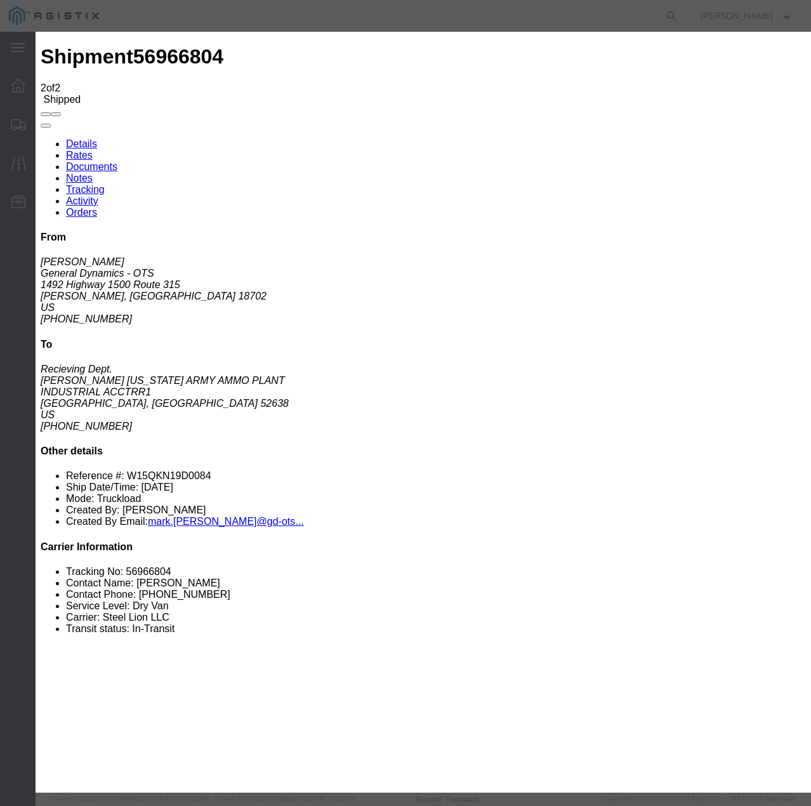
type input "[DATE]"
type input "12:00 PM"
select select "DELIVRED"
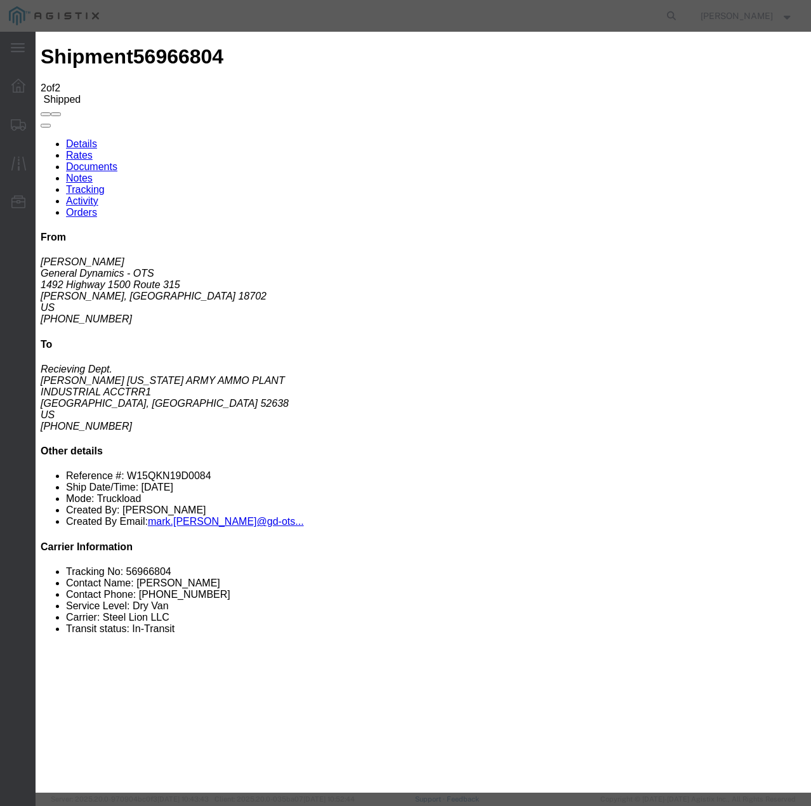
select select "22873"
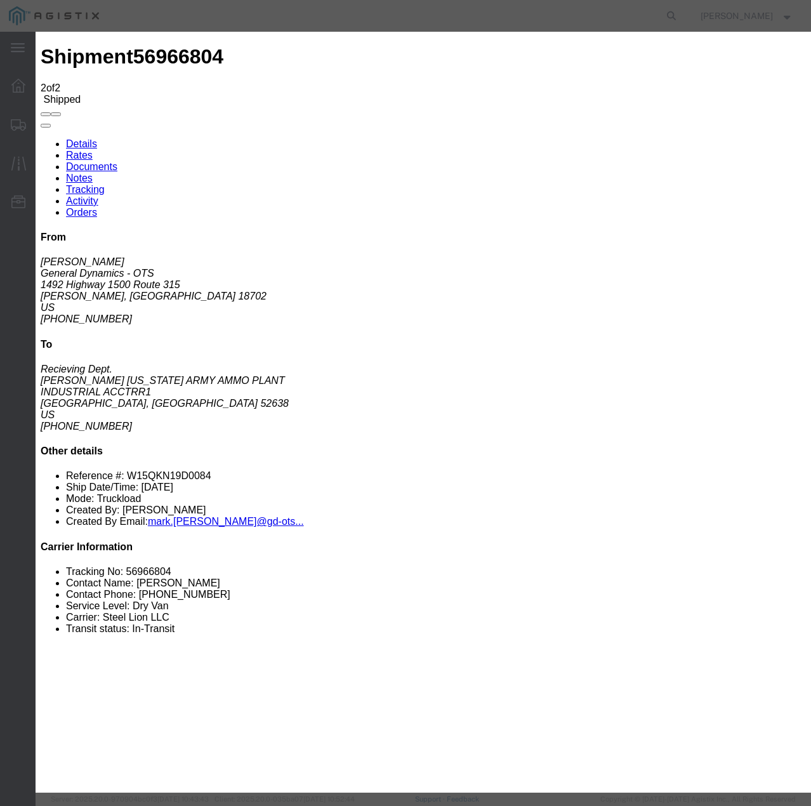
select select "TL"
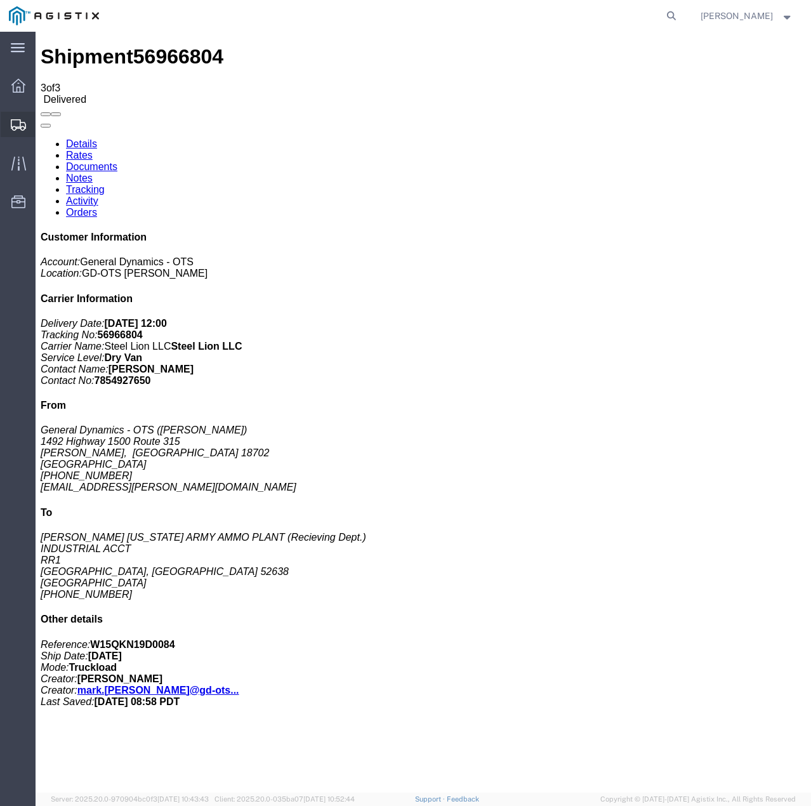
click at [19, 128] on icon at bounding box center [18, 124] width 15 height 11
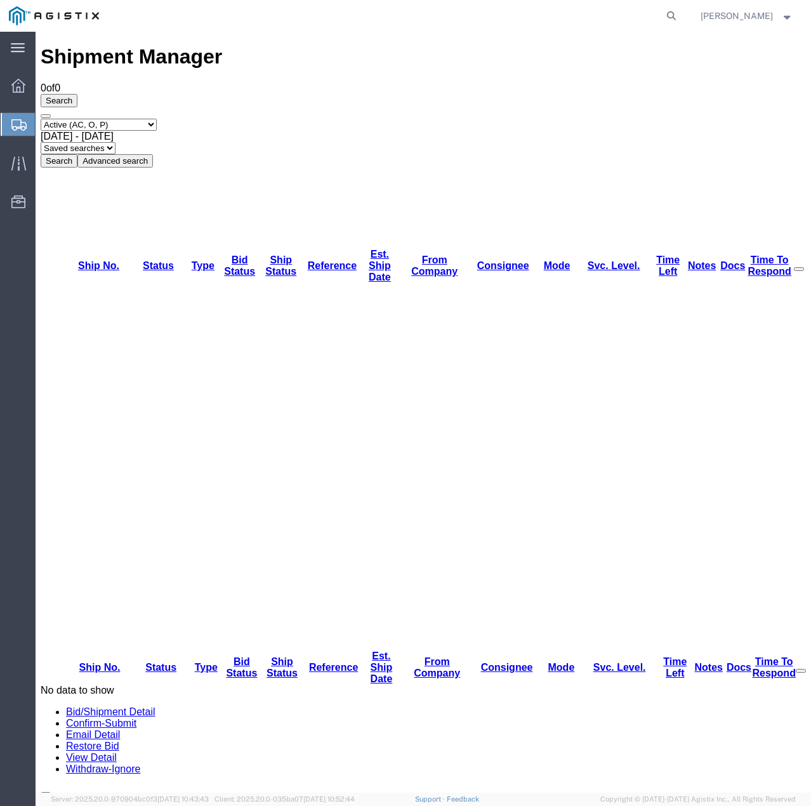
click at [157, 119] on select "Select status Active (AC, O, P) All Approved Awaiting Confirmation (AC) Booked …" at bounding box center [99, 125] width 116 height 12
select select "ALL"
click at [41, 119] on select "Select status Active (AC, O, P) All Approved Awaiting Confirmation (AC) Booked …" at bounding box center [99, 125] width 116 height 12
click at [77, 154] on button "Search" at bounding box center [59, 160] width 37 height 13
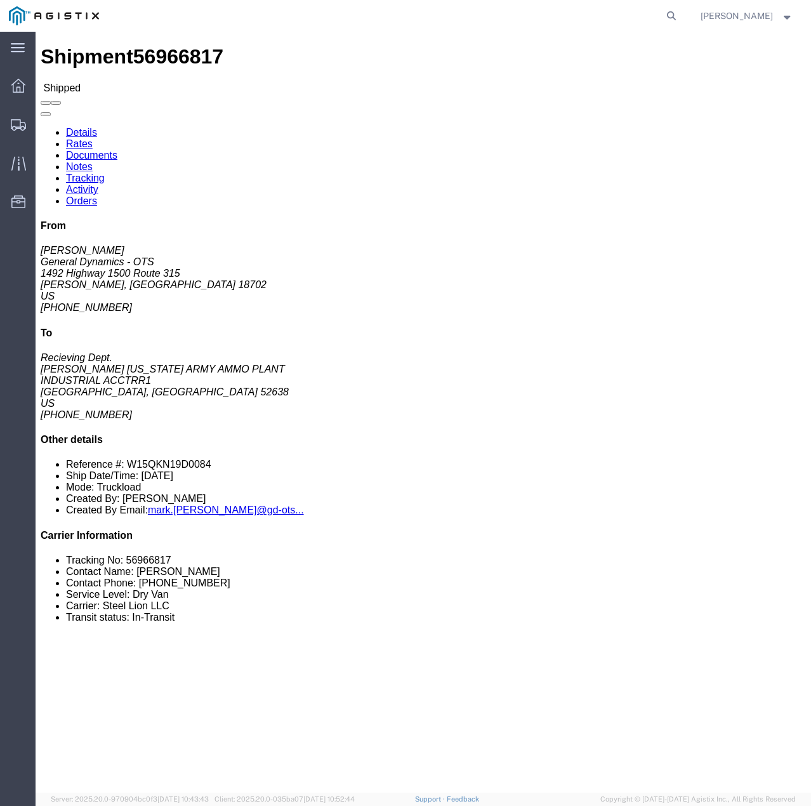
click link "Tracking"
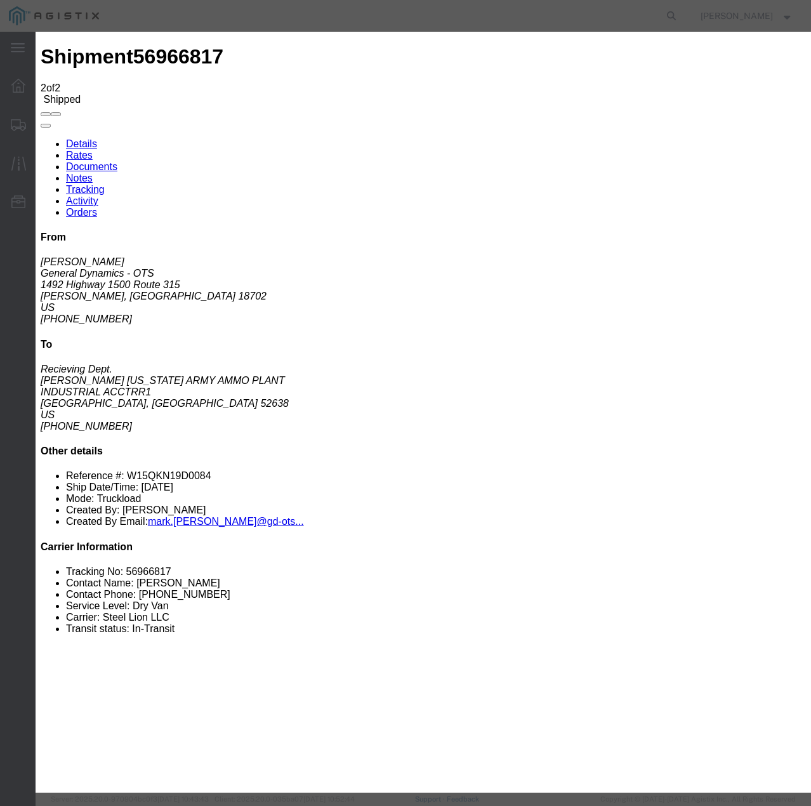
type input "[DATE]"
type input "12:00 PM"
select select "DELIVRED"
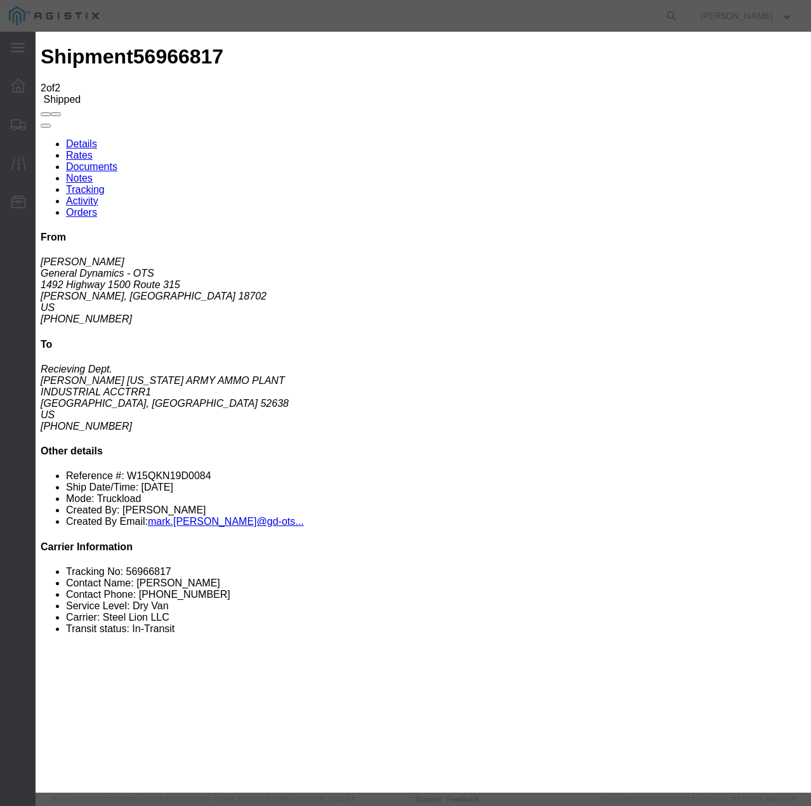
select select "22873"
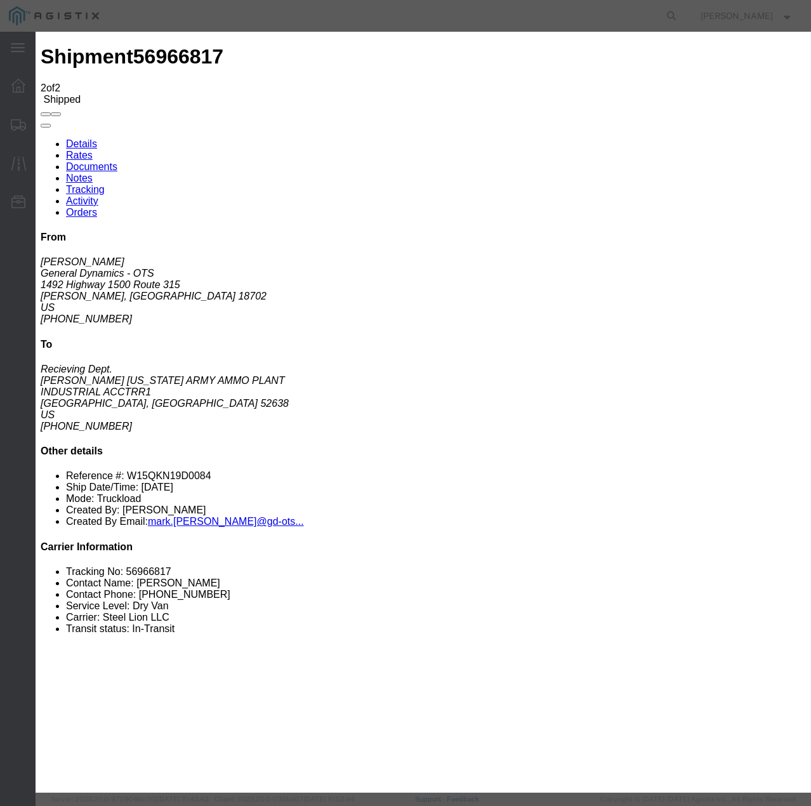
select select "TL"
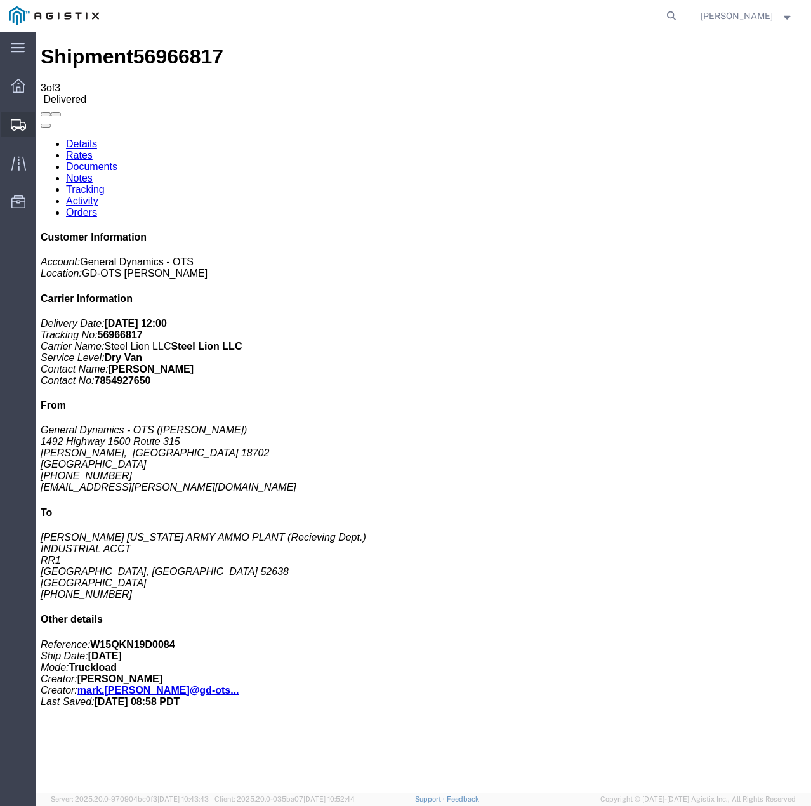
click at [18, 126] on icon at bounding box center [18, 124] width 15 height 11
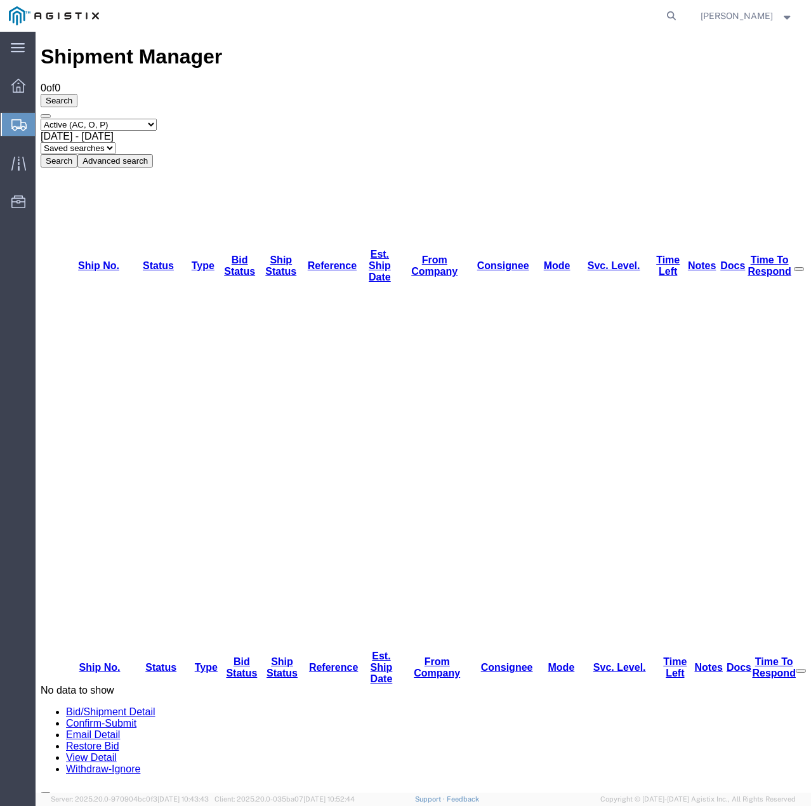
click at [157, 119] on select "Select status Active (AC, O, P) All Approved Awaiting Confirmation (AC) Booked …" at bounding box center [99, 125] width 116 height 12
select select "ALL"
click at [41, 119] on select "Select status Active (AC, O, P) All Approved Awaiting Confirmation (AC) Booked …" at bounding box center [99, 125] width 116 height 12
click at [77, 154] on button "Search" at bounding box center [59, 160] width 37 height 13
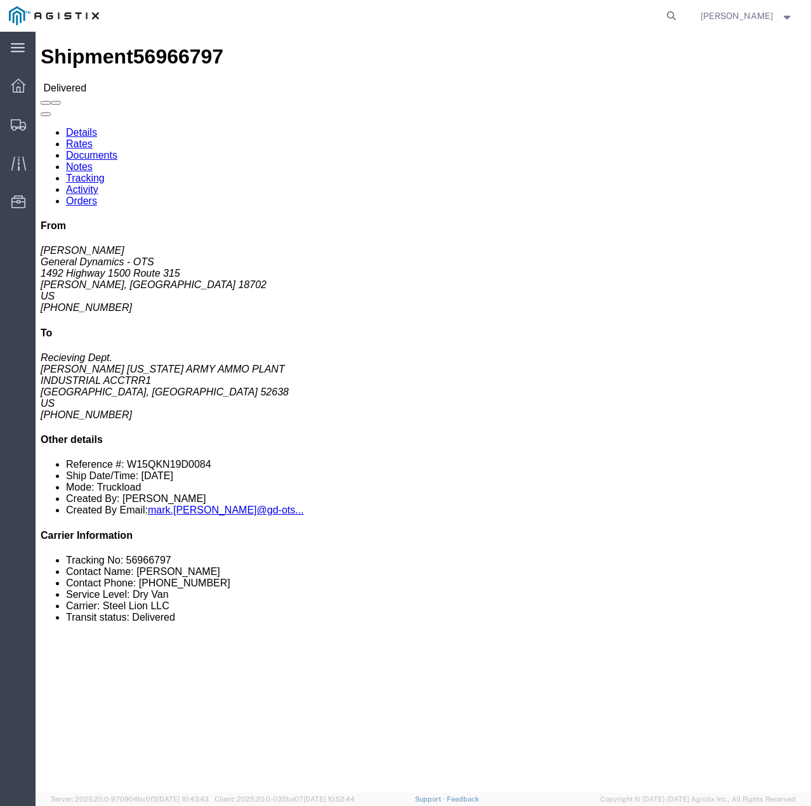
click link "Tracking"
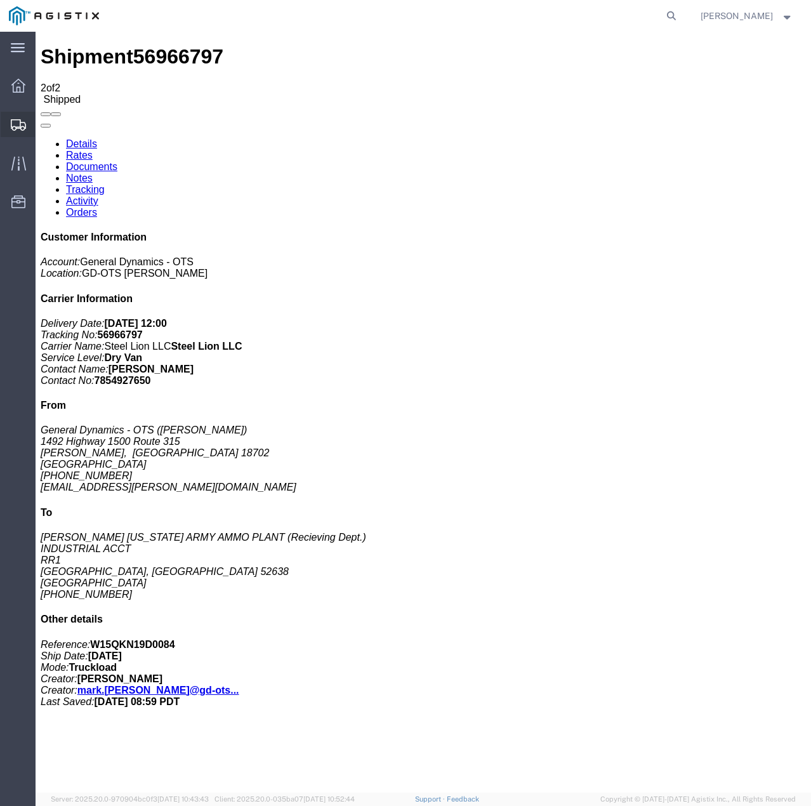
click at [15, 125] on icon at bounding box center [18, 124] width 15 height 11
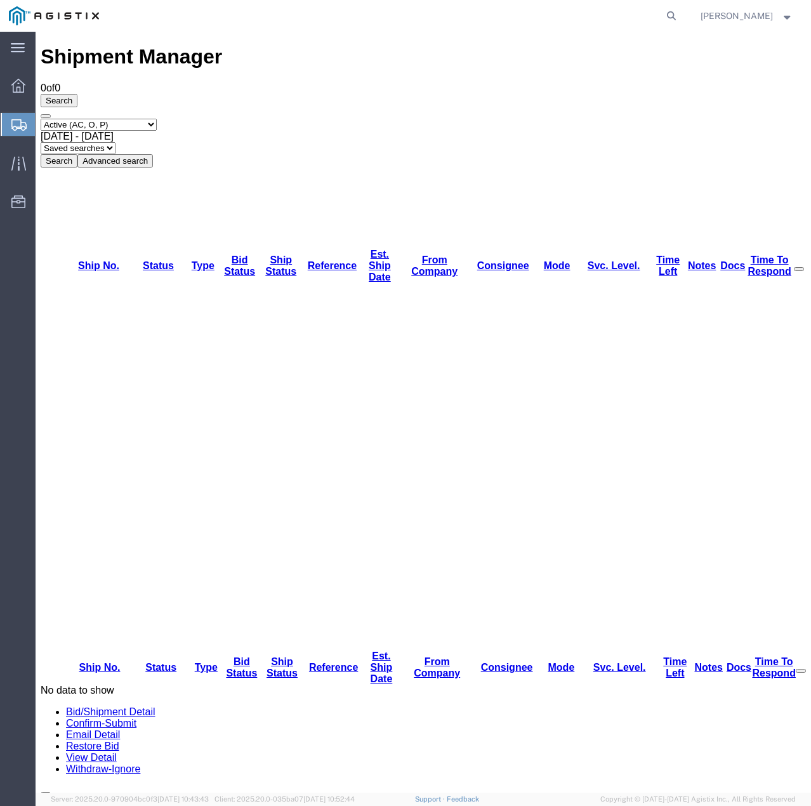
click at [147, 119] on select "Select status Active (AC, O, P) All Approved Awaiting Confirmation (AC) Booked …" at bounding box center [99, 125] width 116 height 12
select select "ALL"
click at [41, 119] on select "Select status Active (AC, O, P) All Approved Awaiting Confirmation (AC) Booked …" at bounding box center [99, 125] width 116 height 12
click at [77, 154] on button "Search" at bounding box center [59, 160] width 37 height 13
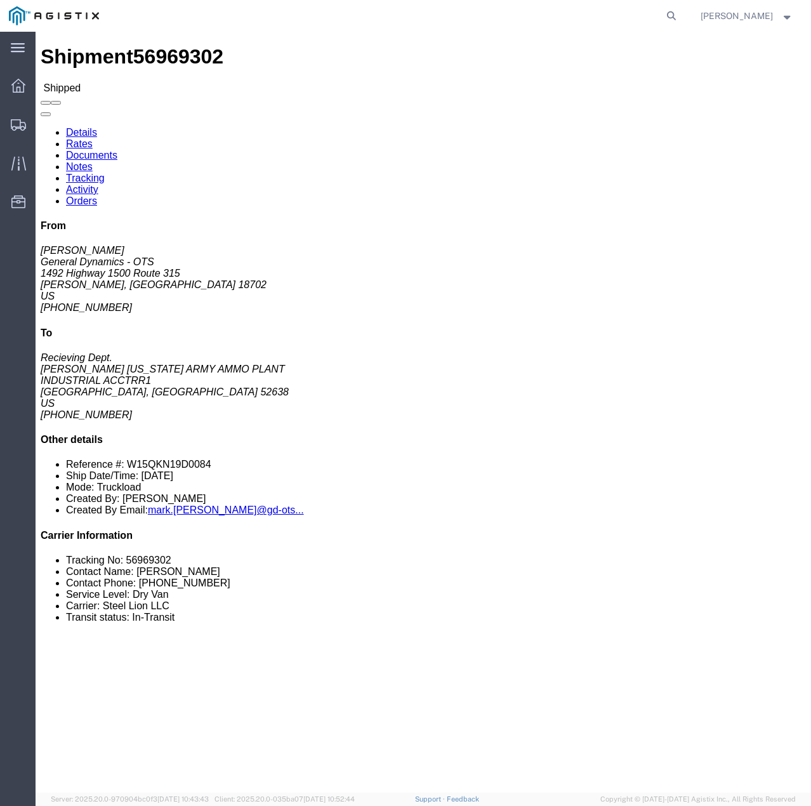
click link "Tracking"
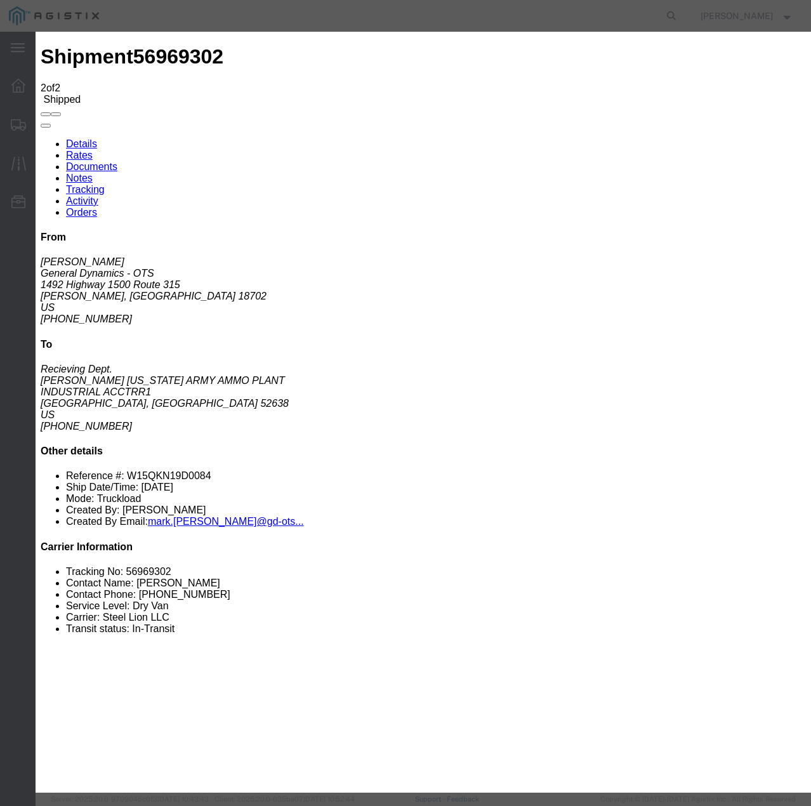
type input "[DATE]"
type input "1:00 PM"
select select "DELIVRED"
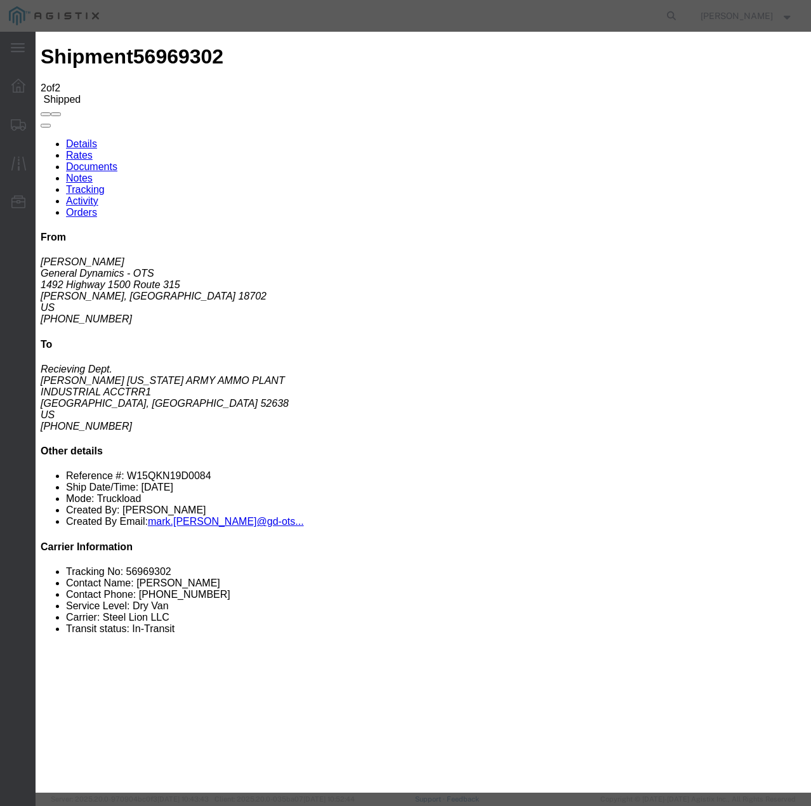
select select "22873"
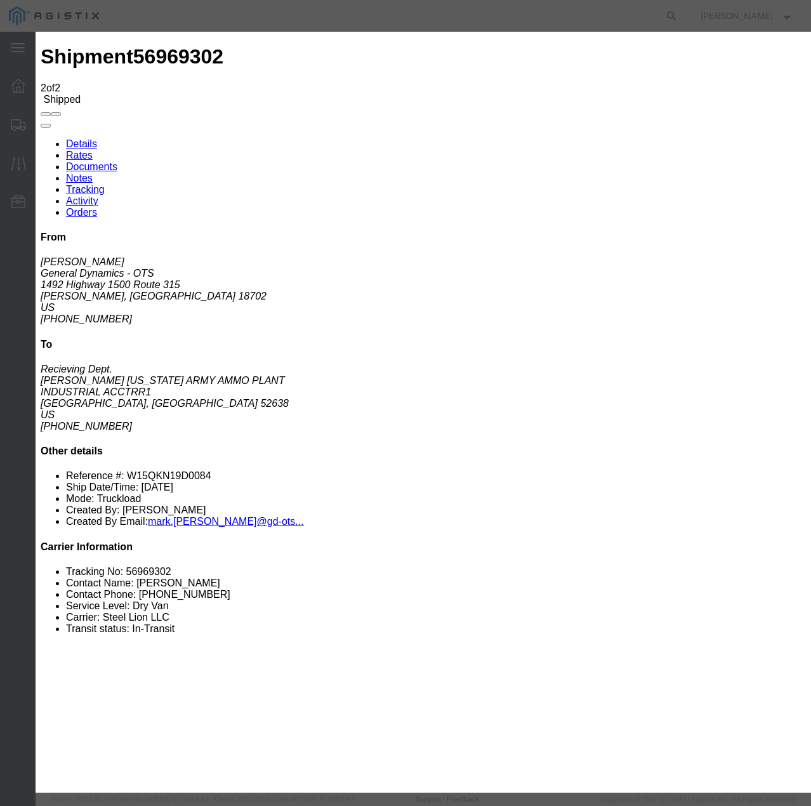
select select "TL"
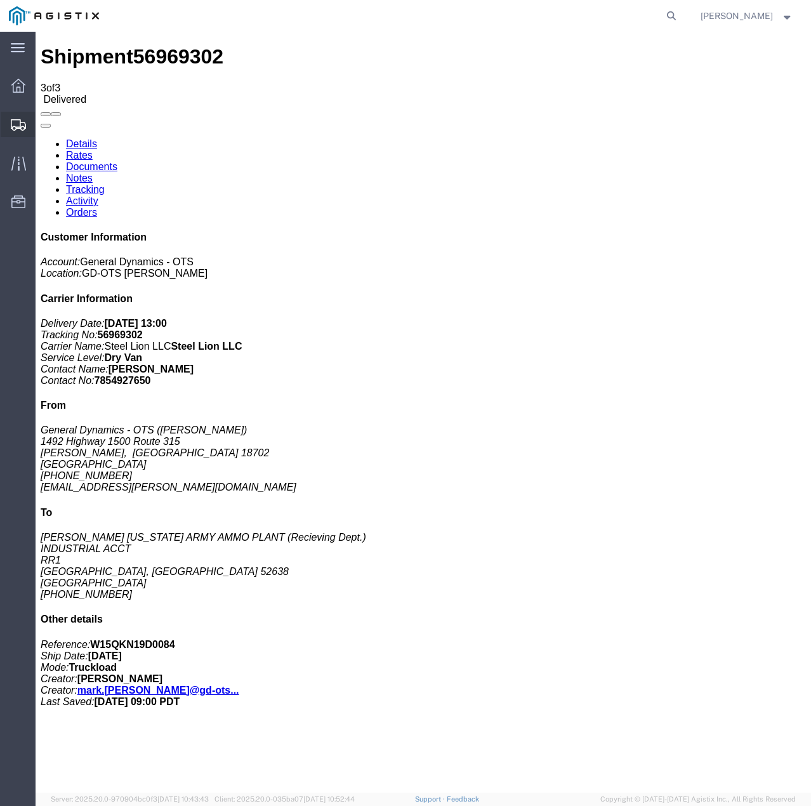
click at [8, 122] on div at bounding box center [19, 124] width 36 height 25
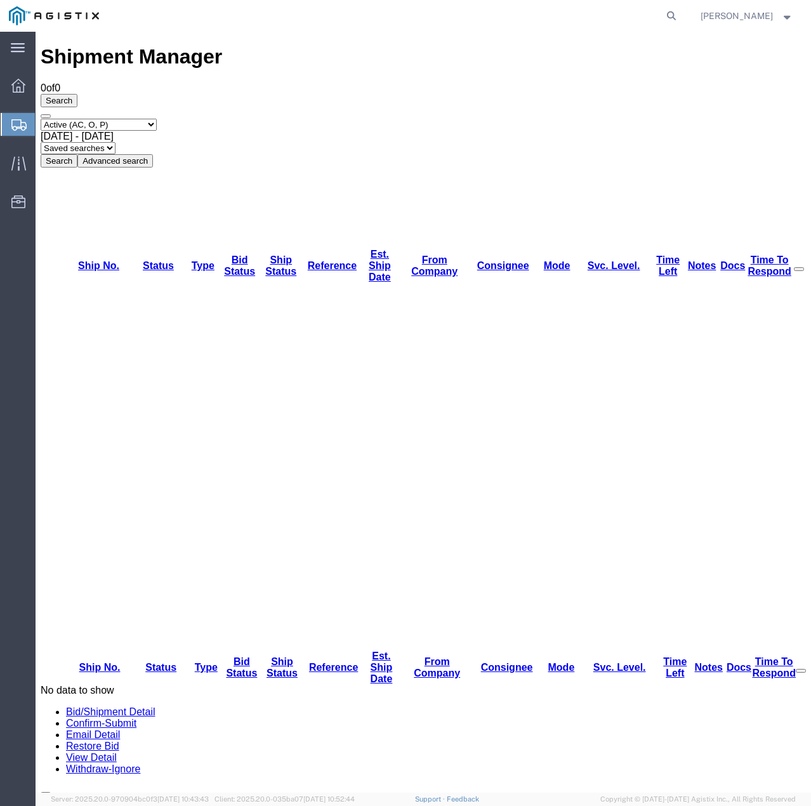
click at [151, 119] on select "Select status Active (AC, O, P) All Approved Awaiting Confirmation (AC) Booked …" at bounding box center [99, 125] width 116 height 12
select select "ALL"
click at [41, 119] on select "Select status Active (AC, O, P) All Approved Awaiting Confirmation (AC) Booked …" at bounding box center [99, 125] width 116 height 12
click at [77, 154] on button "Search" at bounding box center [59, 160] width 37 height 13
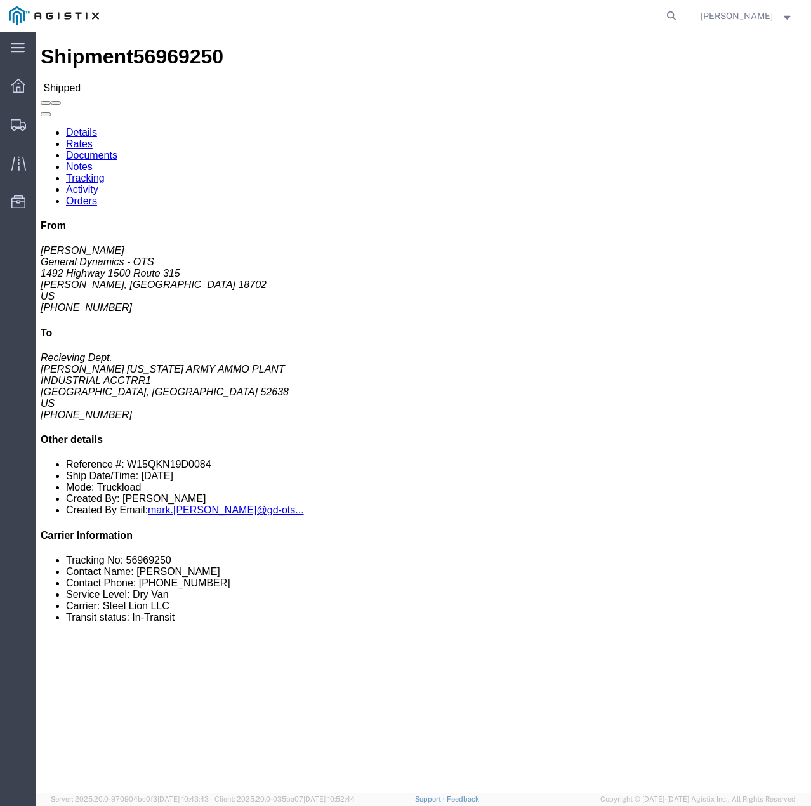
click link "Tracking"
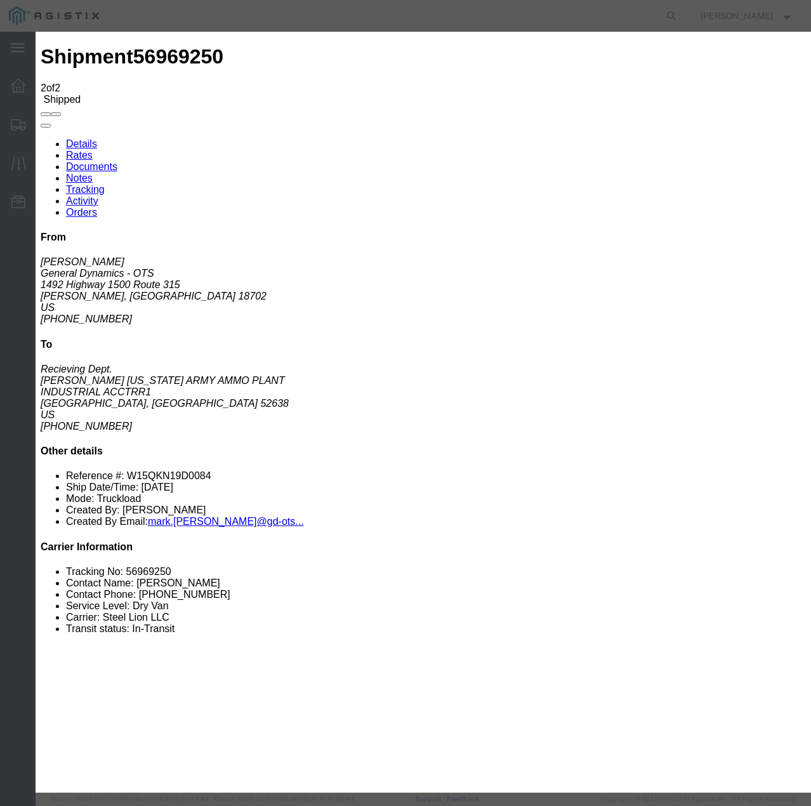
type input "[DATE]"
type input "1:00 PM"
select select "DELIVRED"
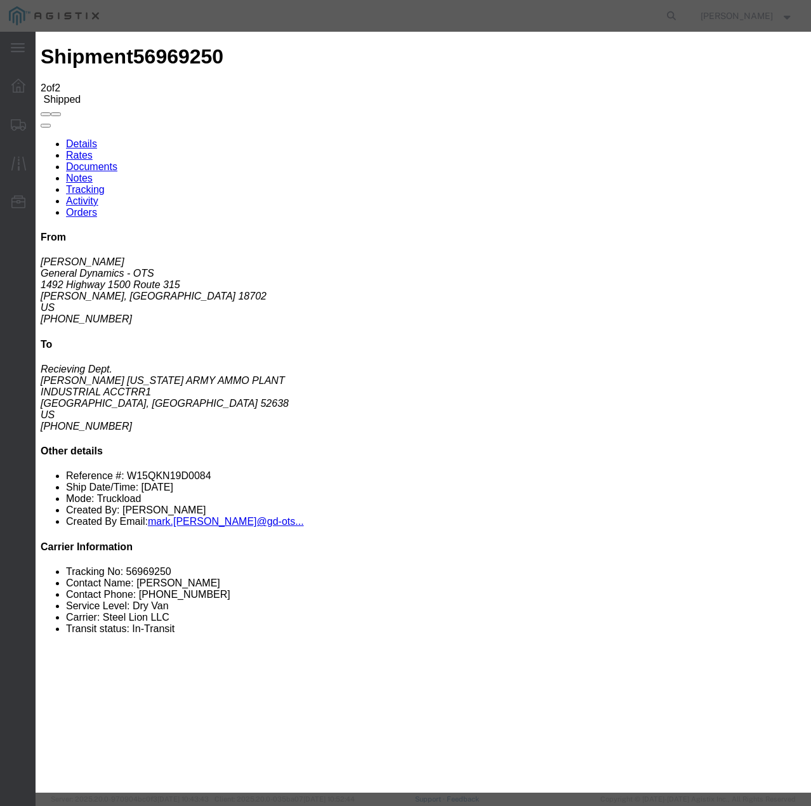
select select "22873"
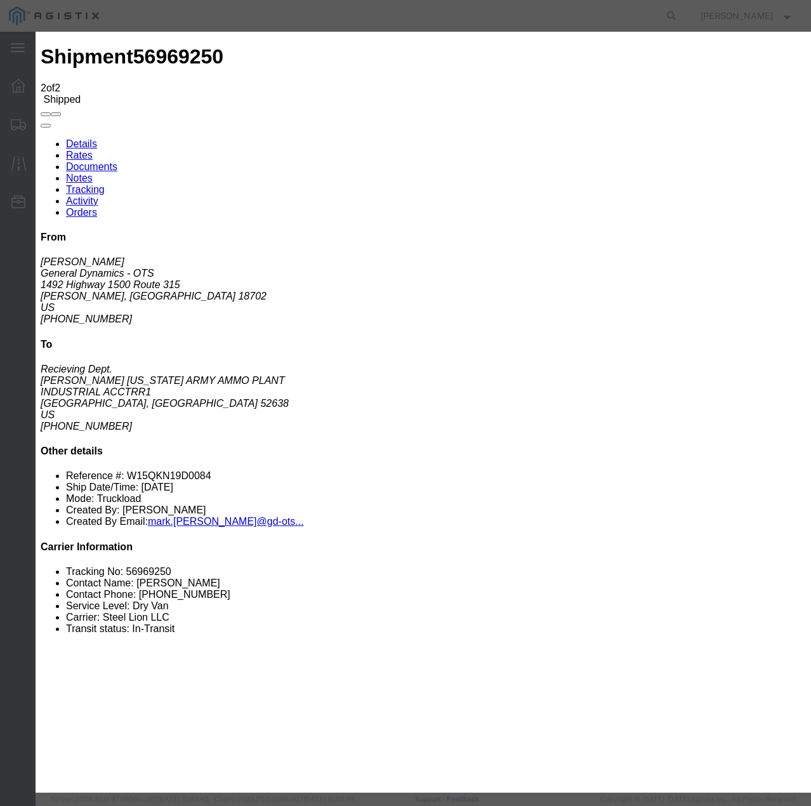
select select "TL"
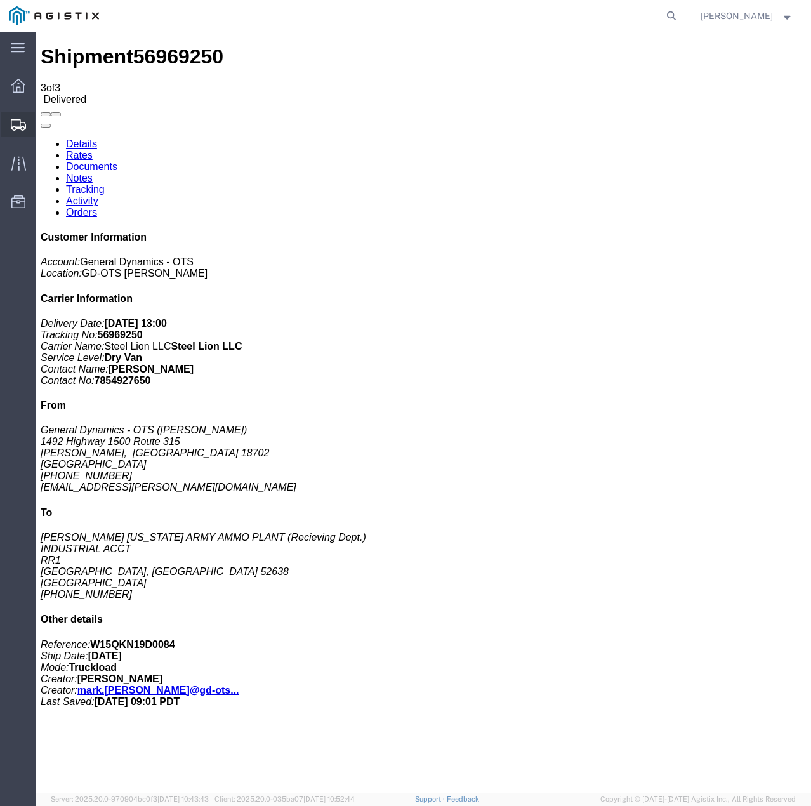
click at [23, 122] on icon at bounding box center [18, 124] width 15 height 11
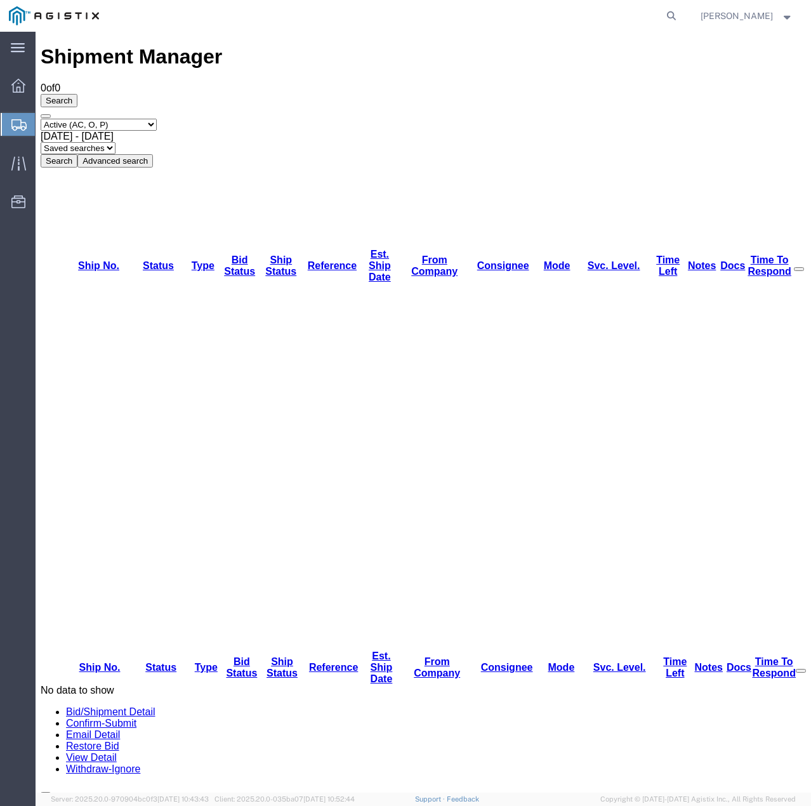
click at [140, 119] on select "Select status Active (AC, O, P) All Approved Awaiting Confirmation (AC) Booked …" at bounding box center [99, 125] width 116 height 12
select select "ALL"
click at [41, 119] on select "Select status Active (AC, O, P) All Approved Awaiting Confirmation (AC) Booked …" at bounding box center [99, 125] width 116 height 12
click at [77, 154] on button "Search" at bounding box center [59, 160] width 37 height 13
